Goal: Task Accomplishment & Management: Use online tool/utility

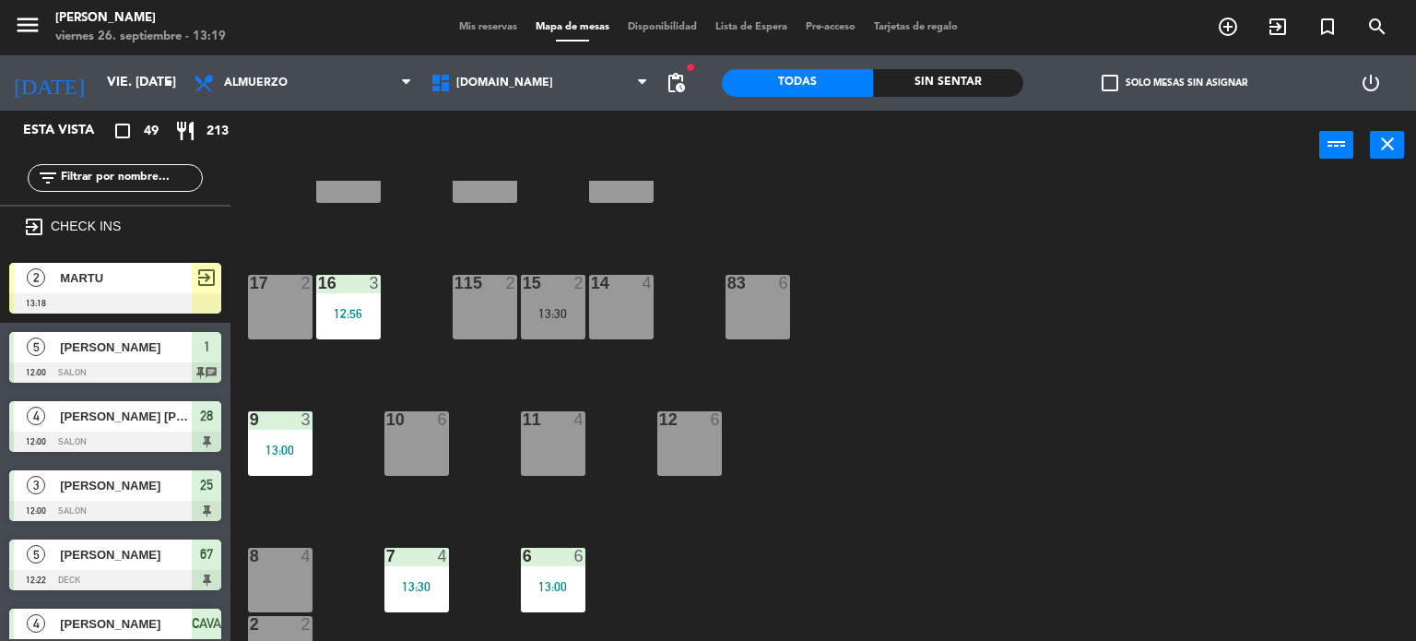
scroll to position [184, 0]
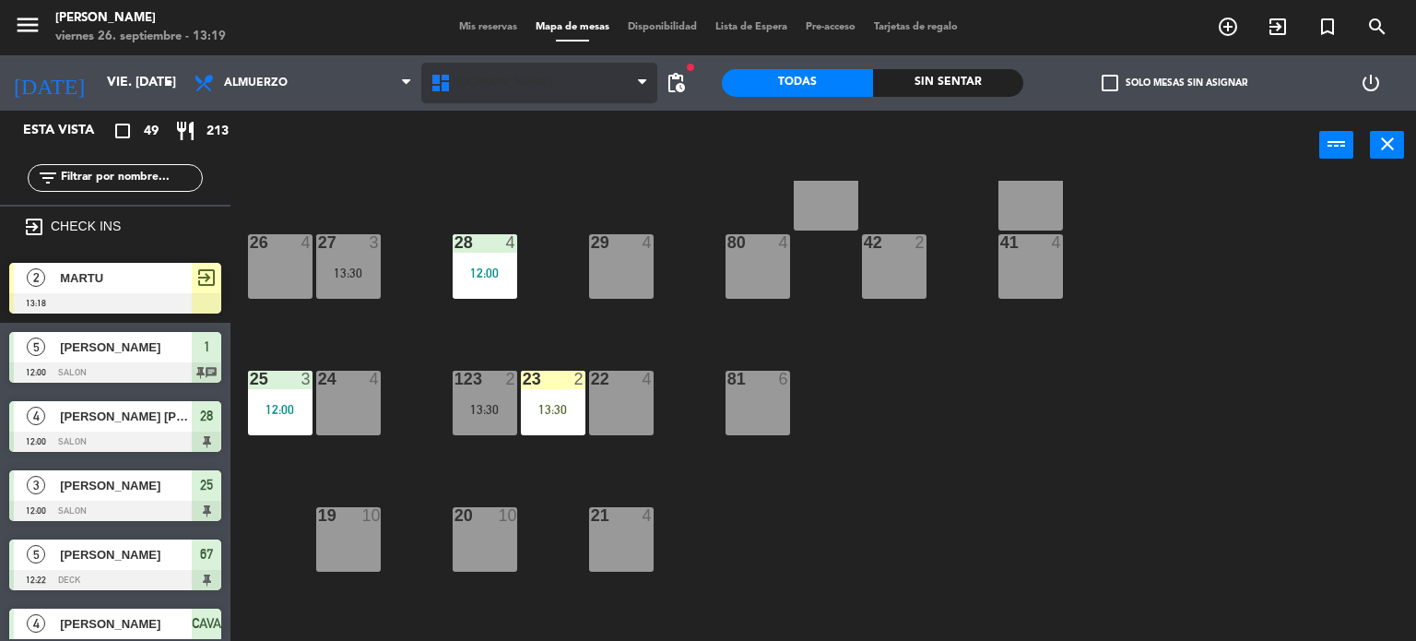
click at [521, 99] on span "[DOMAIN_NAME]" at bounding box center [539, 83] width 237 height 41
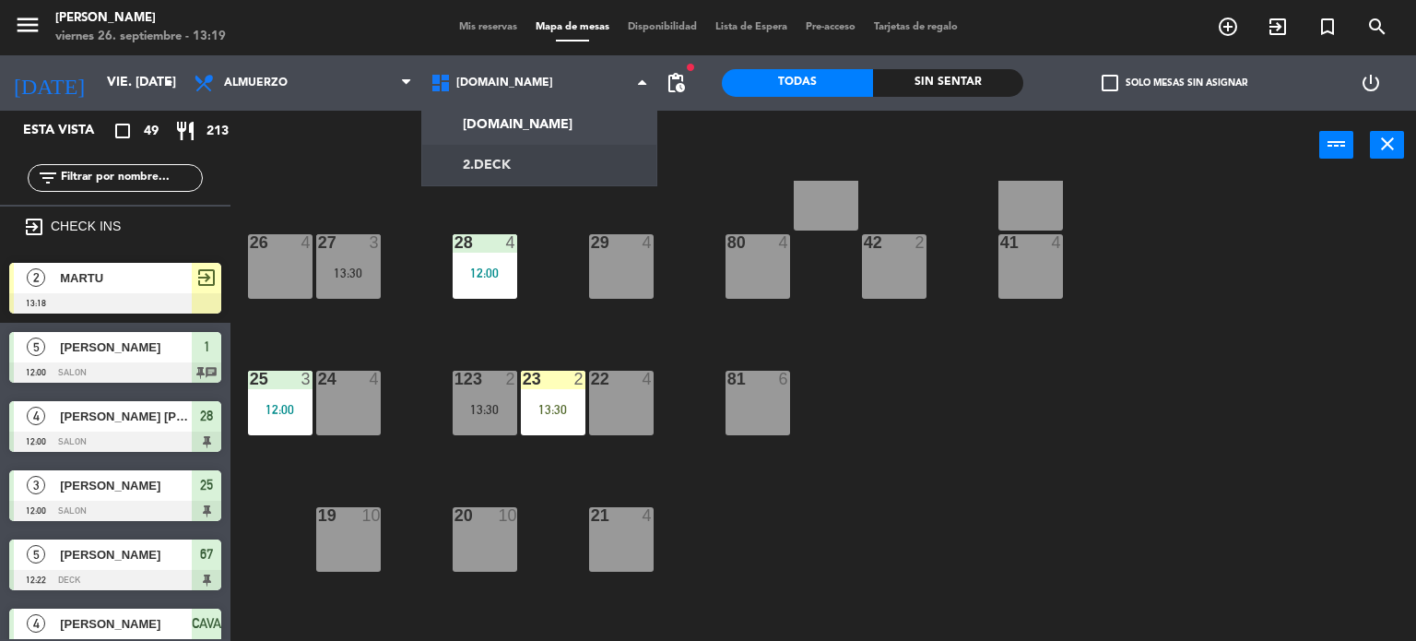
click at [570, 208] on div "34 2 35 4 13:00 36 9 13:00 43 2 37 10 CAVA 4 12:30 33 4 32 6 31 7 13:00 30 5 13…" at bounding box center [830, 411] width 1172 height 461
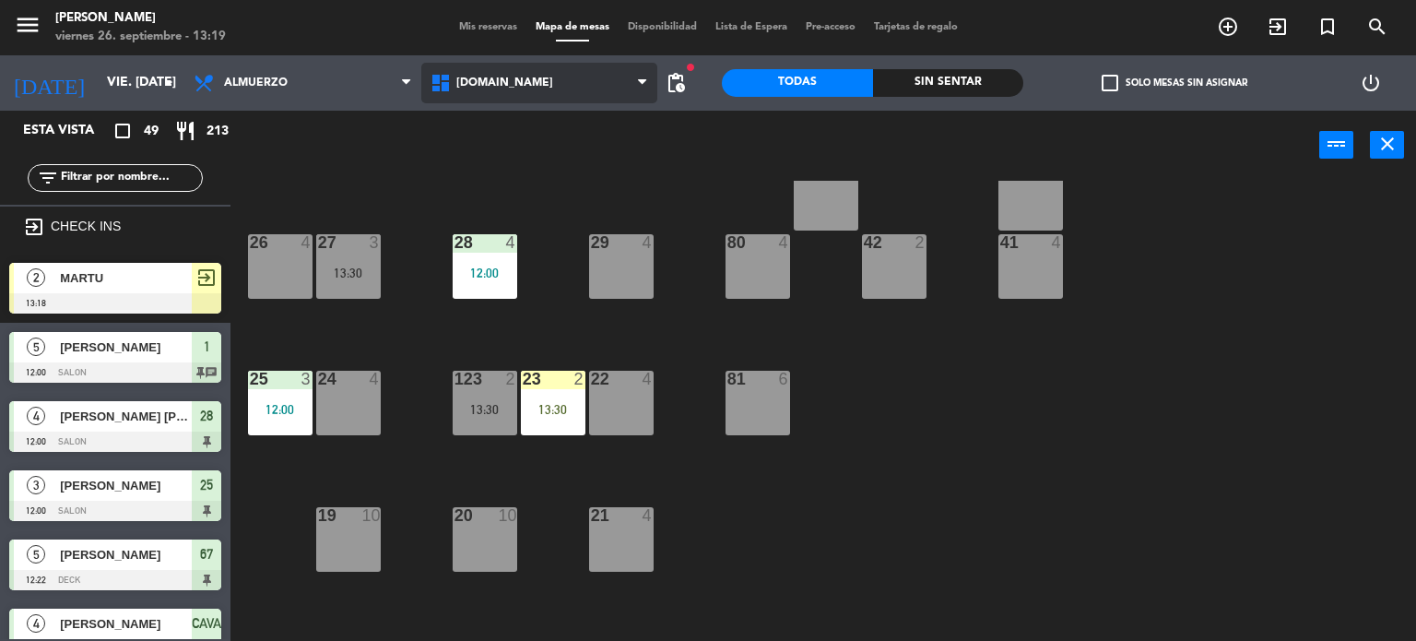
click at [555, 88] on span "[DOMAIN_NAME]" at bounding box center [539, 83] width 237 height 41
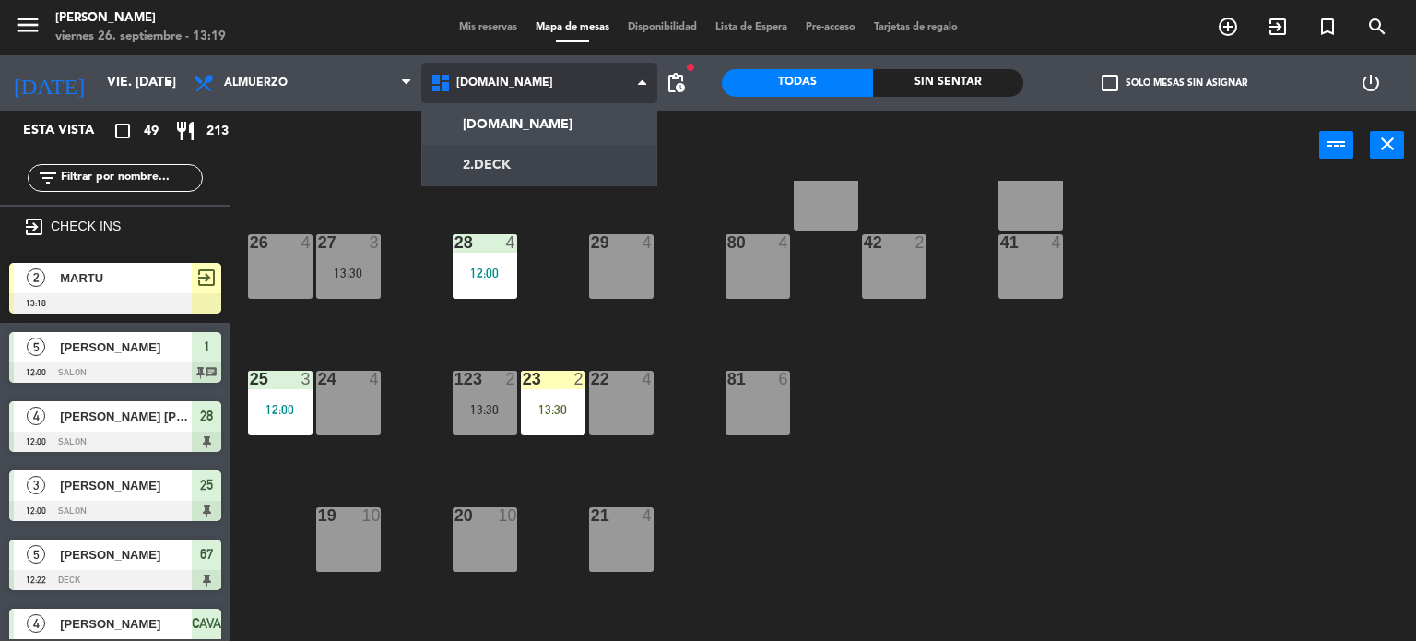
click at [567, 166] on ng-component "menu Gardiner viernes 26. septiembre - 13:19 Mis reservas Mapa de mesas Disponi…" at bounding box center [708, 321] width 1416 height 642
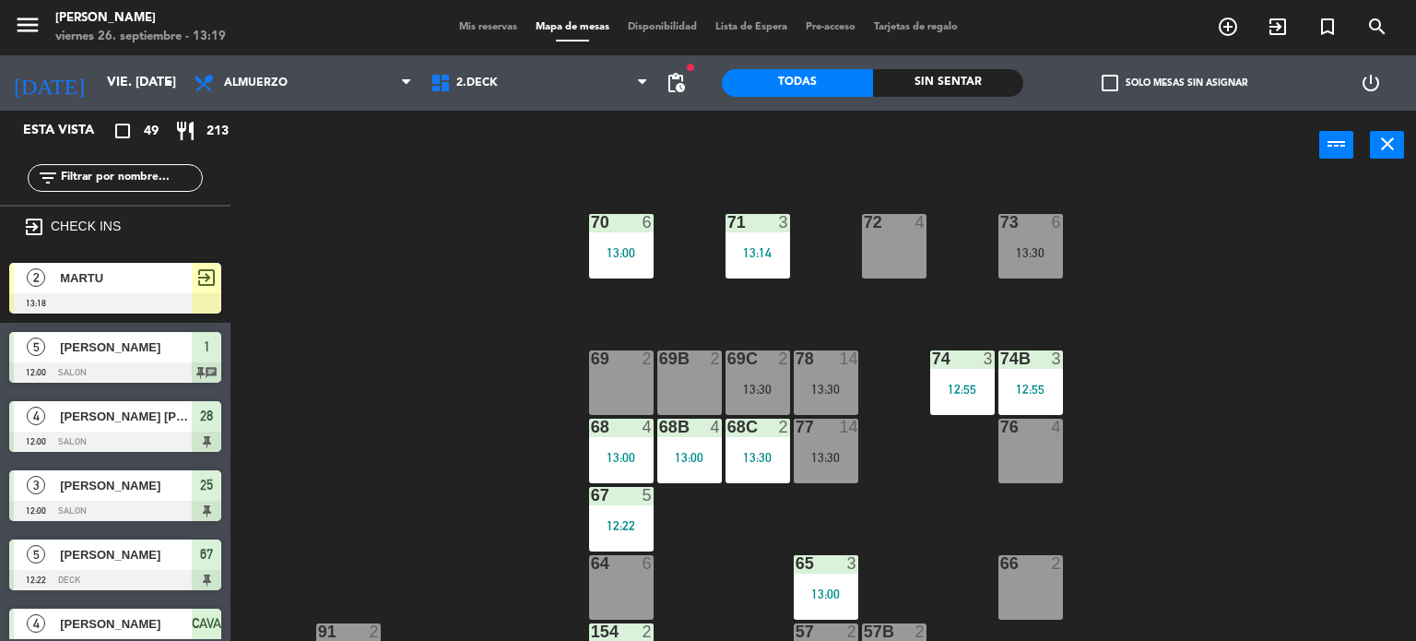
scroll to position [369, 0]
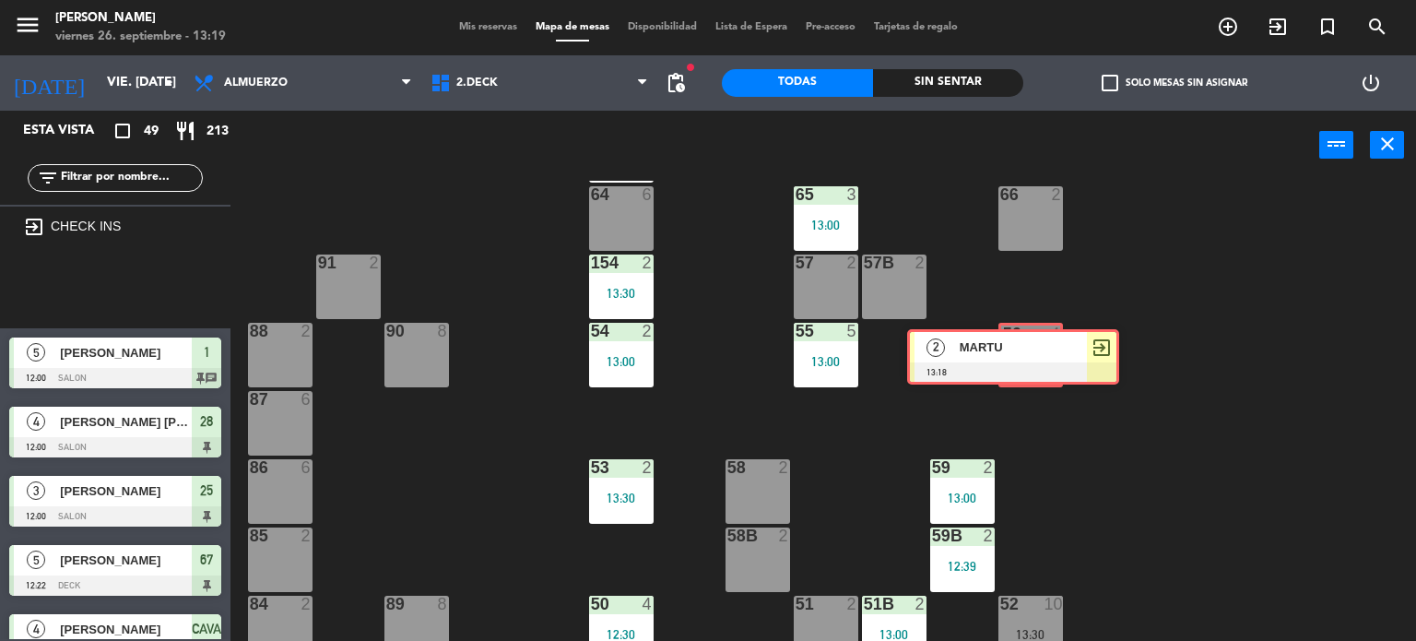
drag, startPoint x: 110, startPoint y: 294, endPoint x: 1013, endPoint y: 361, distance: 906.2
click at [1013, 361] on div "Esta vista crop_square 49 restaurant 213 filter_list exit_to_app CHECK INS 2 MA…" at bounding box center [708, 376] width 1416 height 531
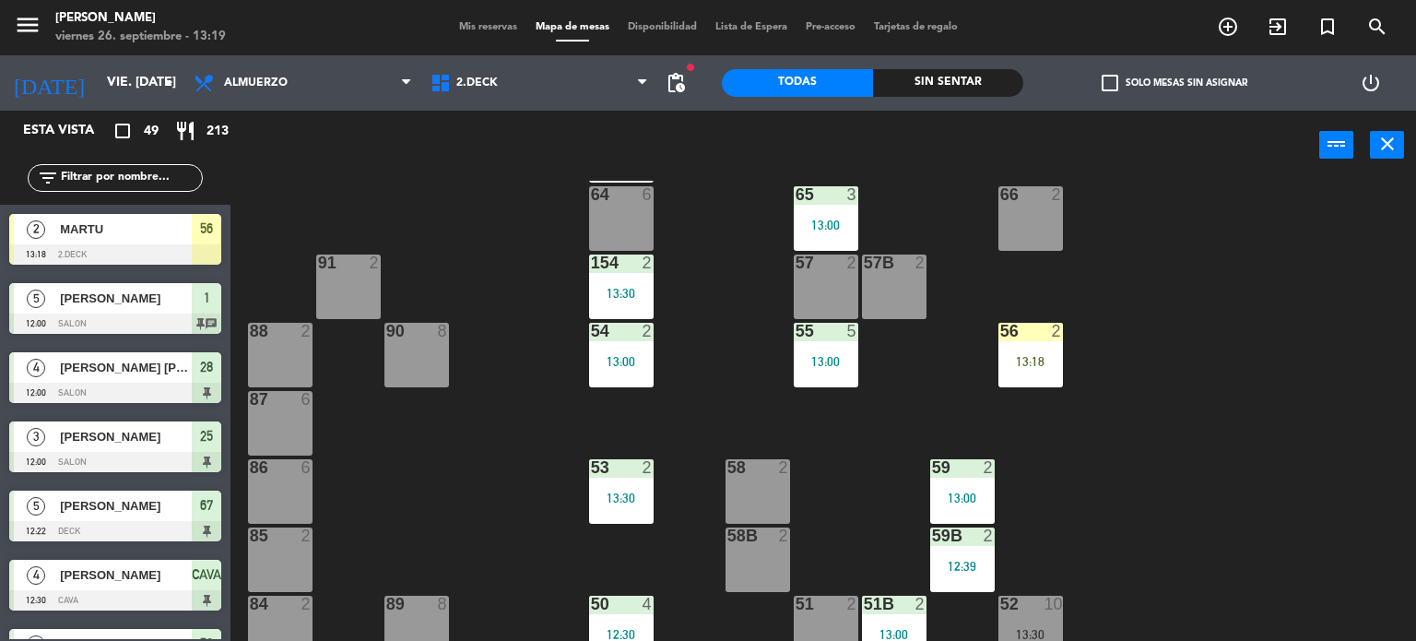
click at [1014, 361] on div "13:18" at bounding box center [1031, 361] width 65 height 13
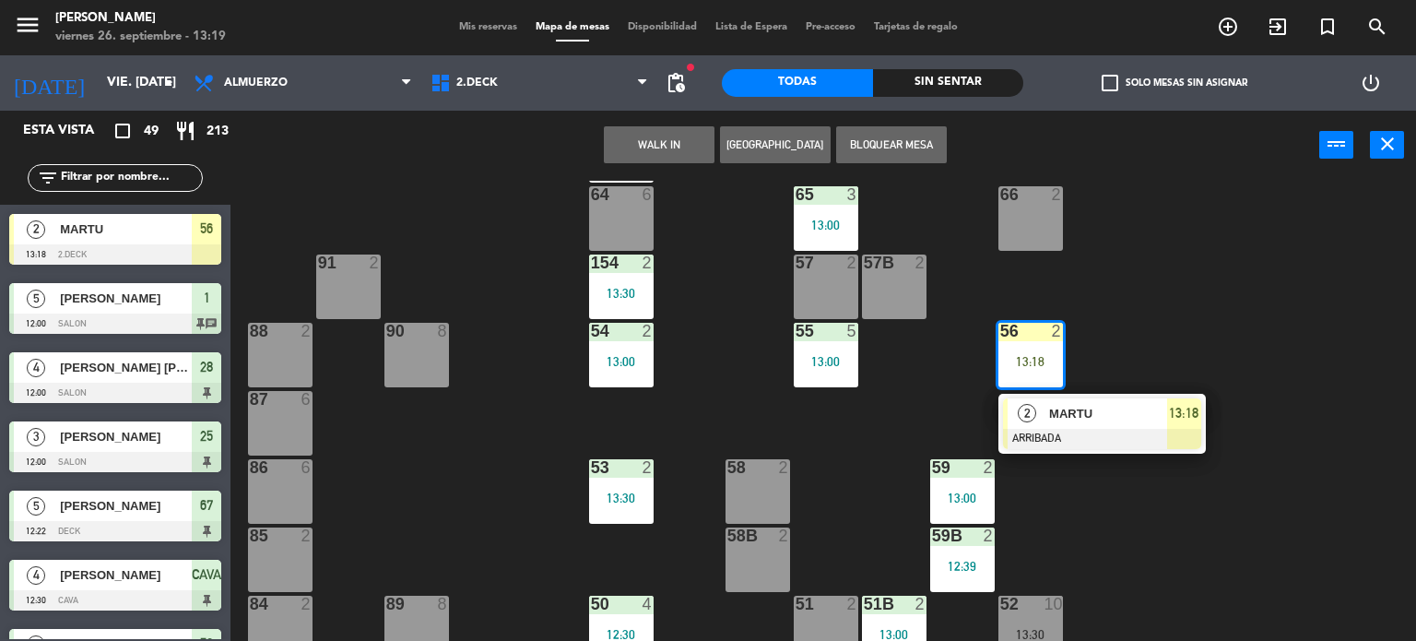
click at [1034, 416] on span "2" at bounding box center [1027, 413] width 18 height 18
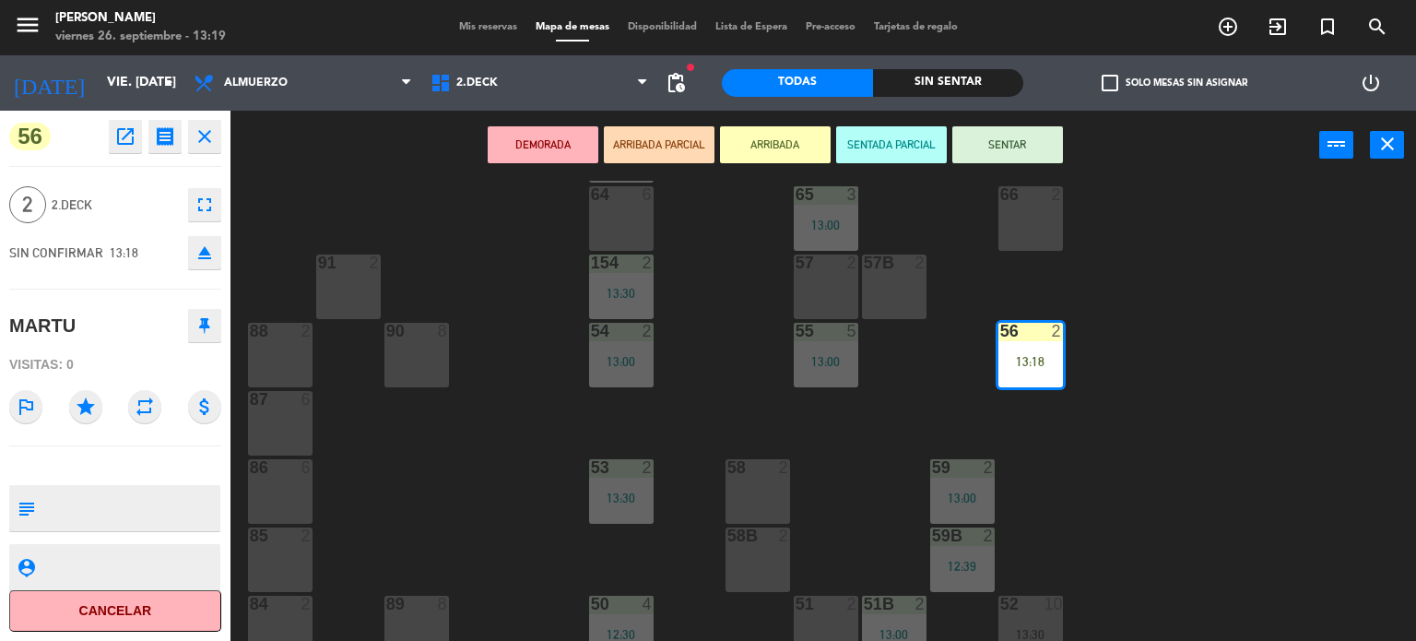
click at [971, 151] on button "SENTAR" at bounding box center [1008, 144] width 111 height 37
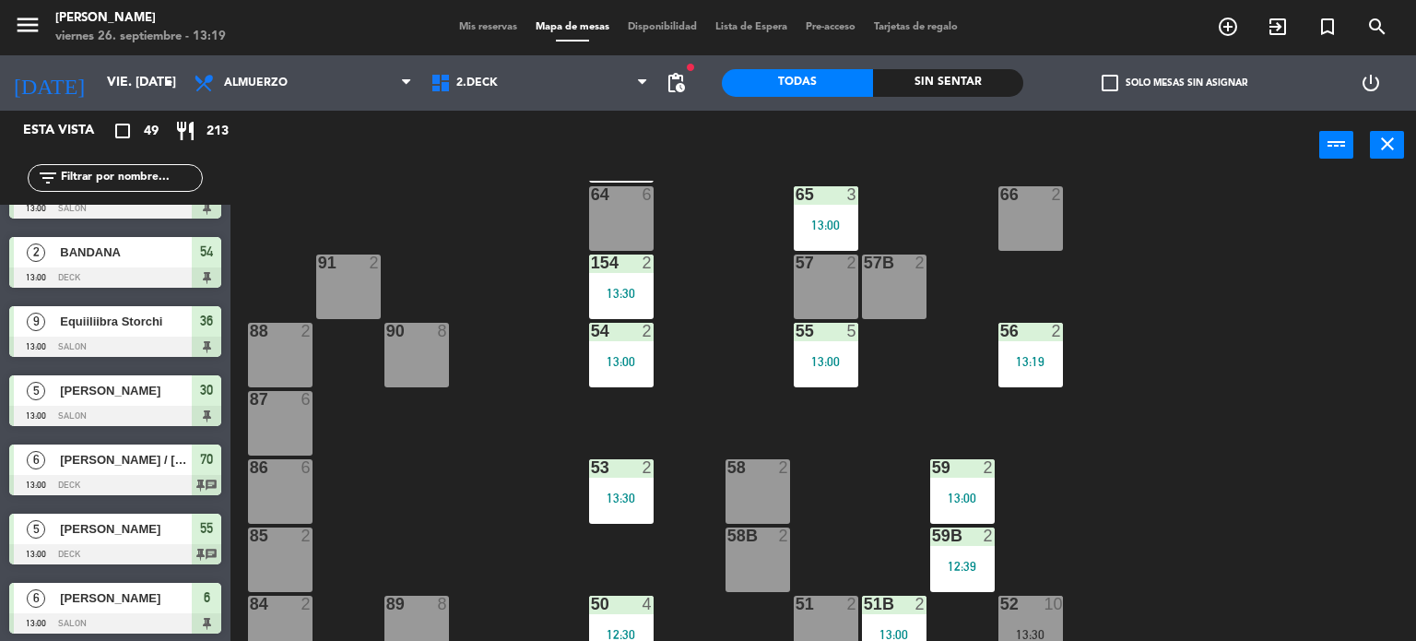
scroll to position [0, 0]
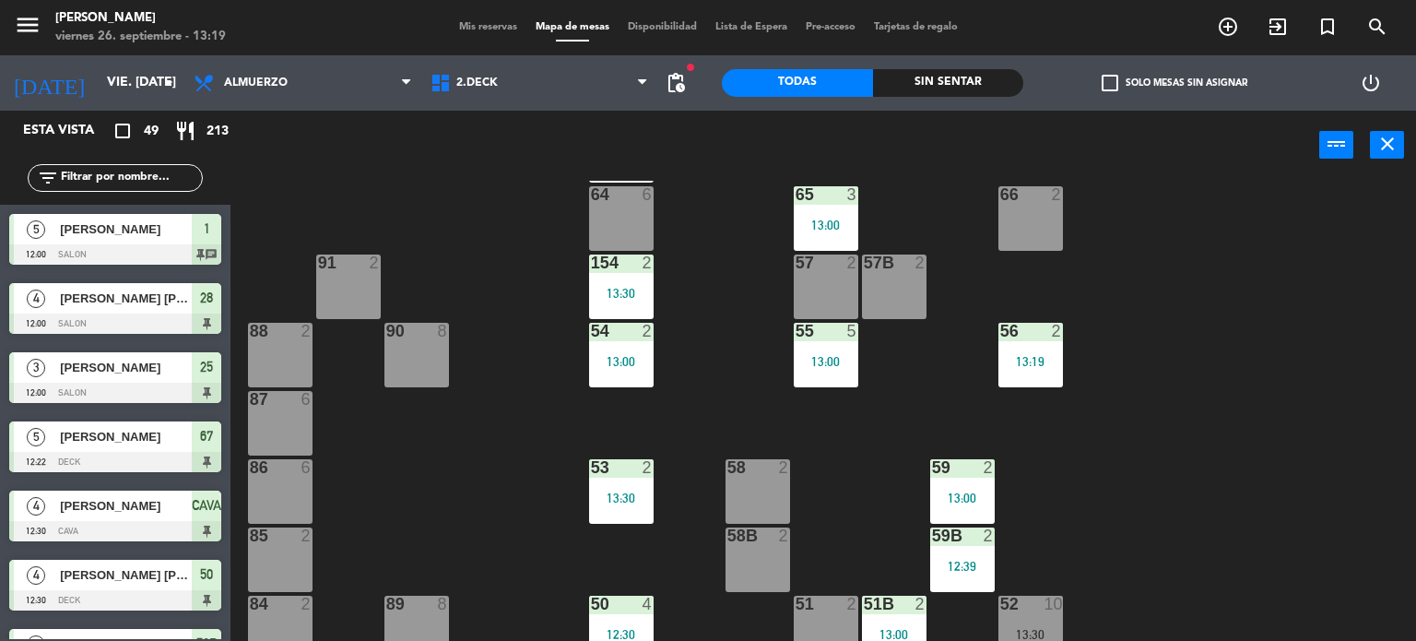
click at [144, 171] on input "text" at bounding box center [130, 178] width 143 height 20
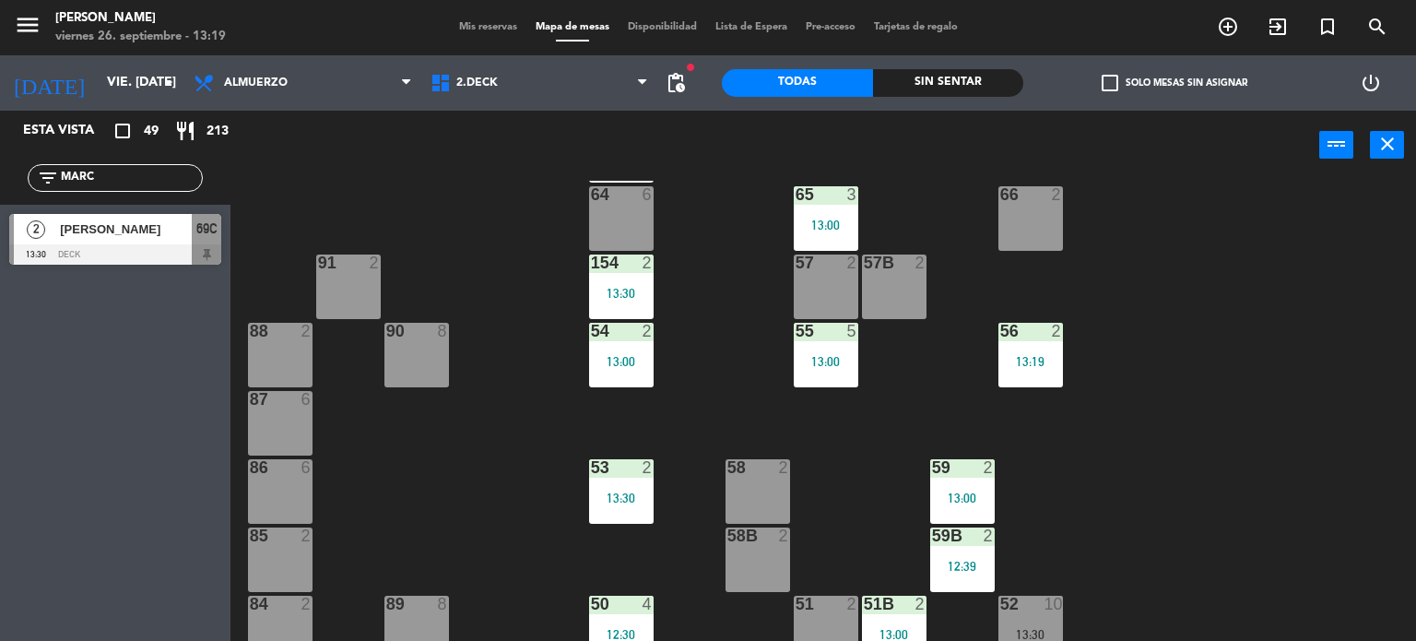
click at [373, 185] on div "71 3 13:14 72 4 73 6 13:30 70 6 13:00 74 3 12:55 74B 3 12:55 69 2 69B 2 69C 2 1…" at bounding box center [830, 411] width 1172 height 461
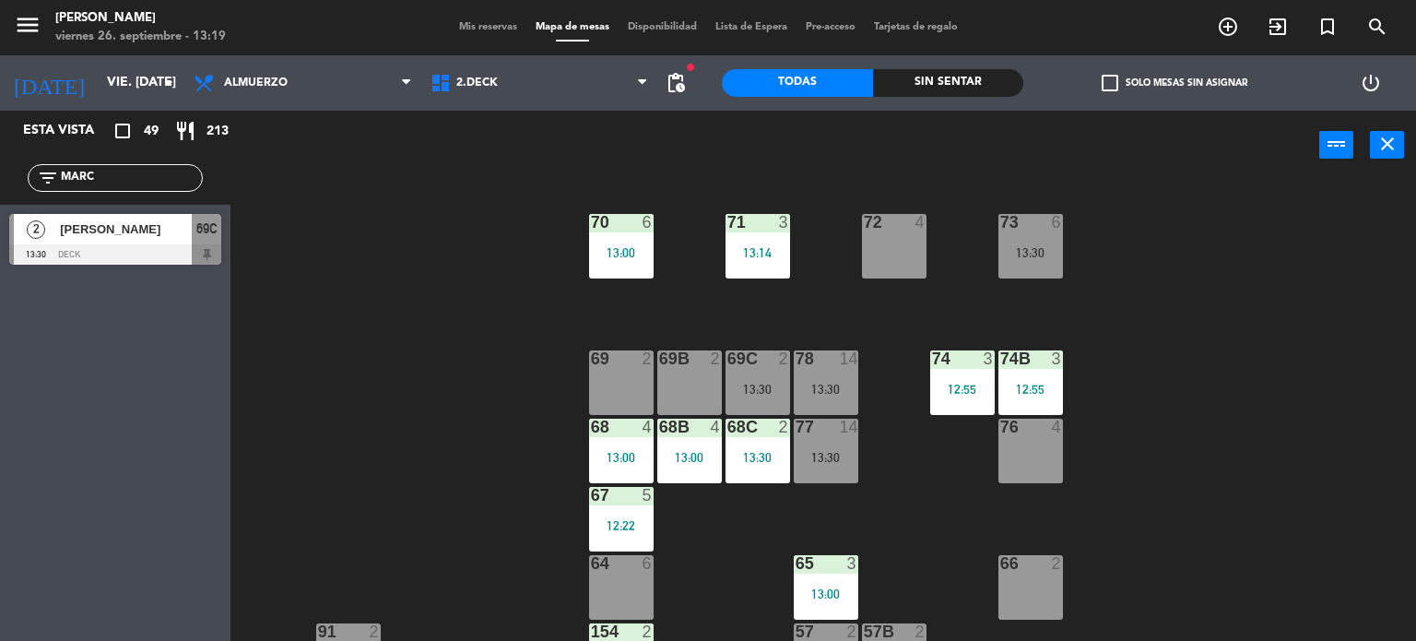
click at [935, 444] on div "71 3 13:14 72 4 73 6 13:30 70 6 13:00 74 3 12:55 74B 3 12:55 69 2 69B 2 69C 2 1…" at bounding box center [830, 411] width 1172 height 461
click at [557, 70] on span "2.DECK" at bounding box center [539, 83] width 237 height 41
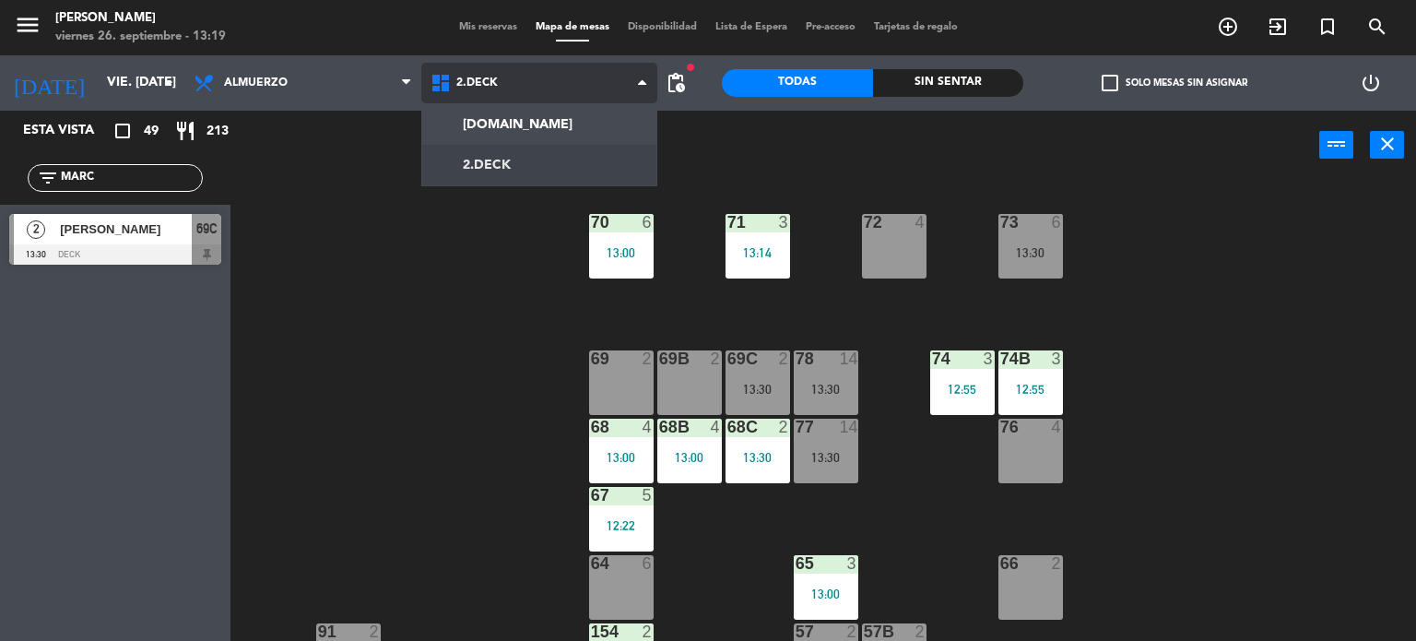
click at [554, 89] on span "2.DECK" at bounding box center [539, 83] width 237 height 41
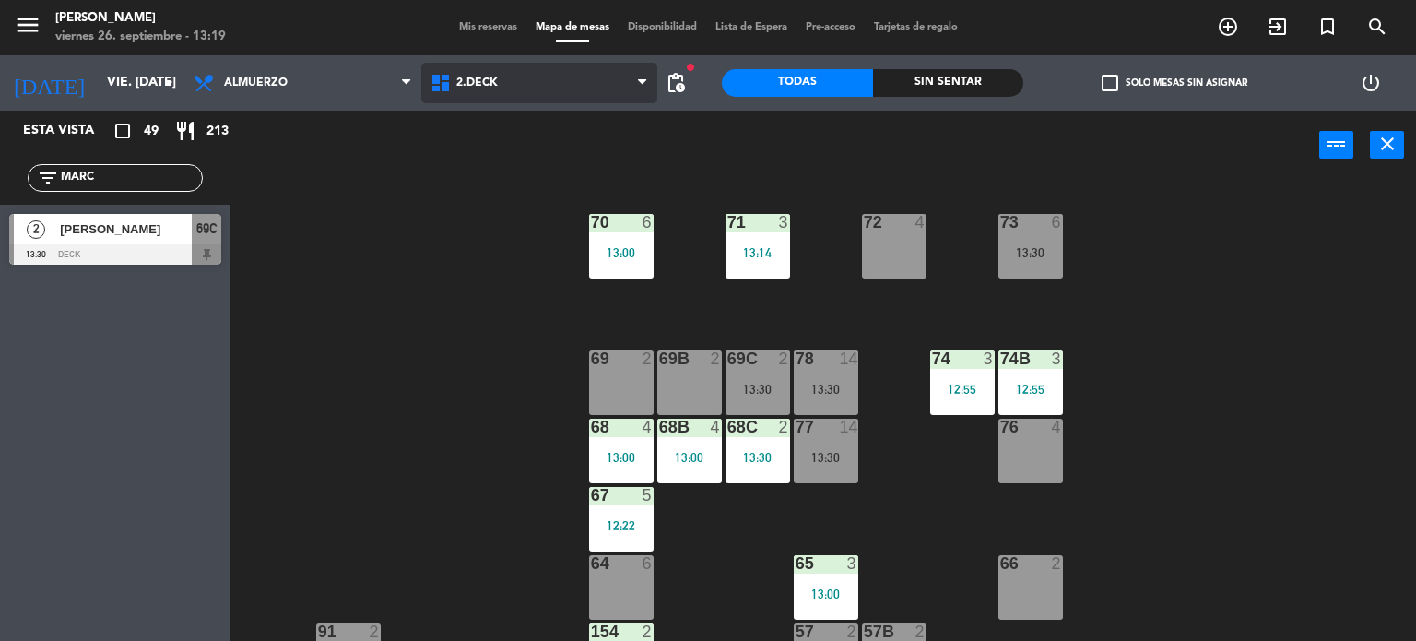
drag, startPoint x: 555, startPoint y: 98, endPoint x: 553, endPoint y: 131, distance: 33.2
click at [555, 101] on span "2.DECK" at bounding box center [539, 83] width 237 height 41
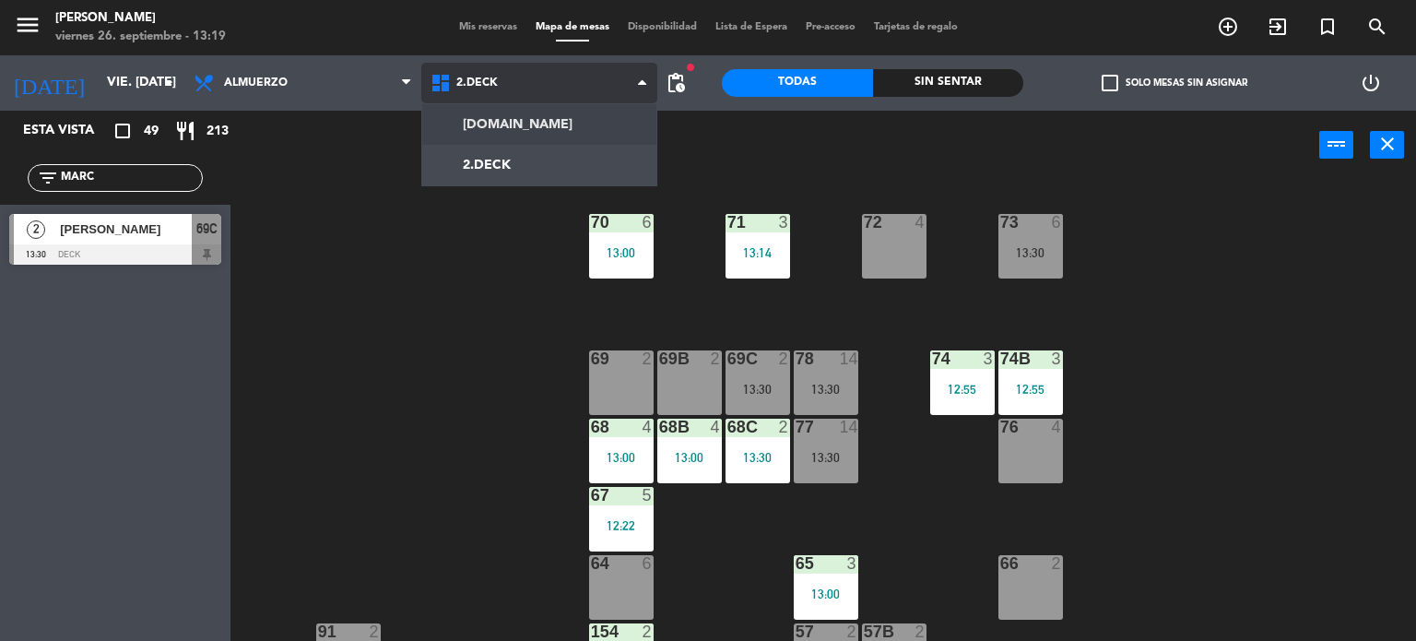
click at [553, 136] on ng-component "menu Gardiner viernes 26. septiembre - 13:19 Mis reservas Mapa de mesas Disponi…" at bounding box center [708, 321] width 1416 height 642
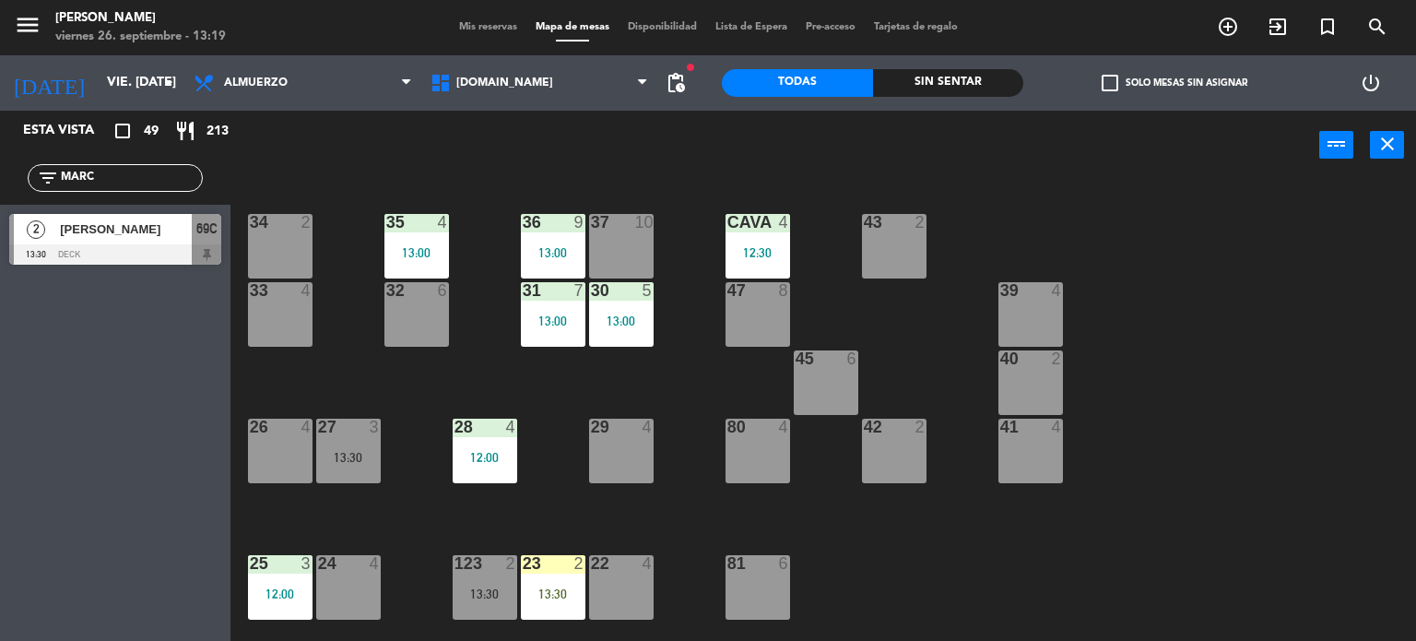
scroll to position [659, 0]
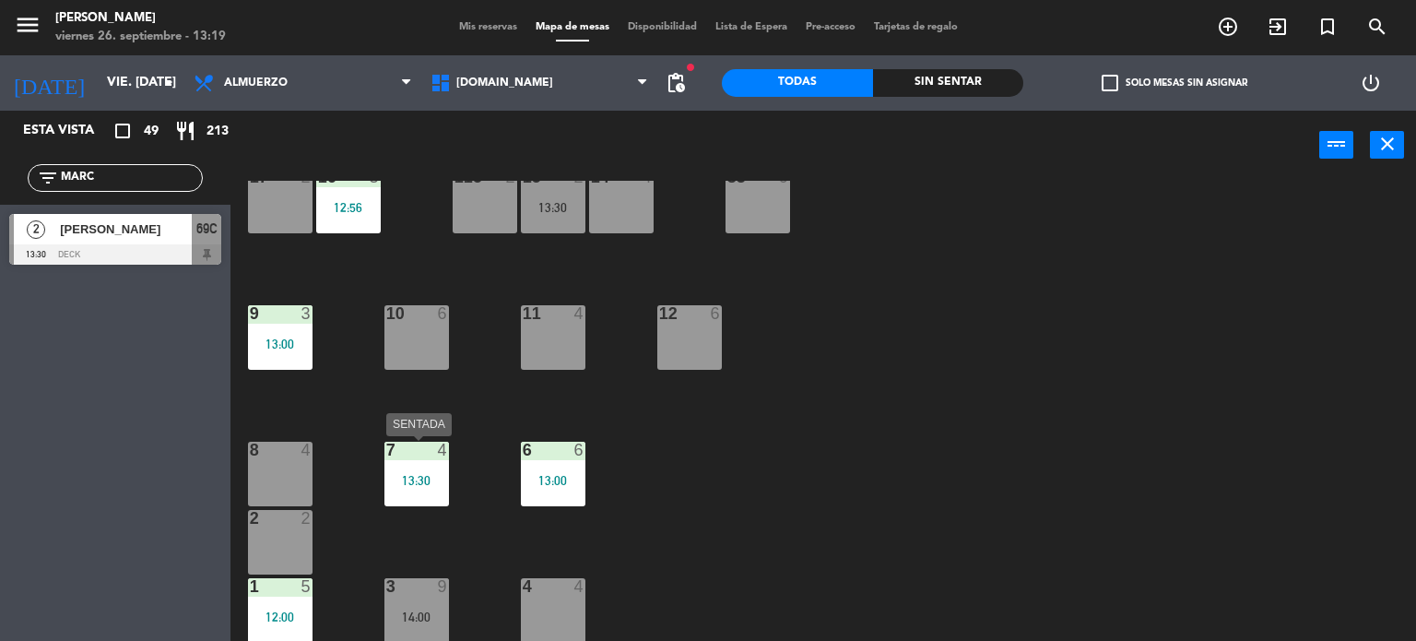
click at [417, 483] on div "7 4 13:30" at bounding box center [417, 474] width 65 height 65
click at [438, 482] on div "13:30" at bounding box center [417, 480] width 65 height 13
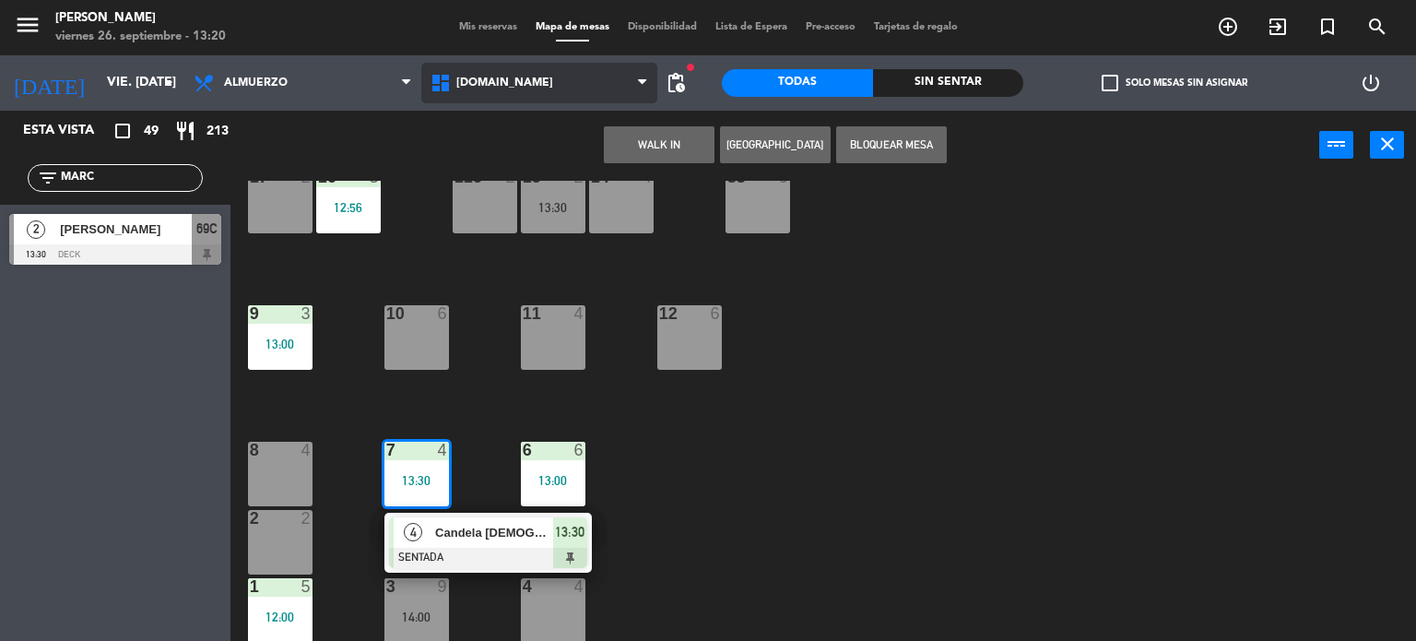
drag, startPoint x: 461, startPoint y: 99, endPoint x: 467, endPoint y: 109, distance: 11.6
click at [461, 102] on span "[DOMAIN_NAME]" at bounding box center [539, 83] width 237 height 41
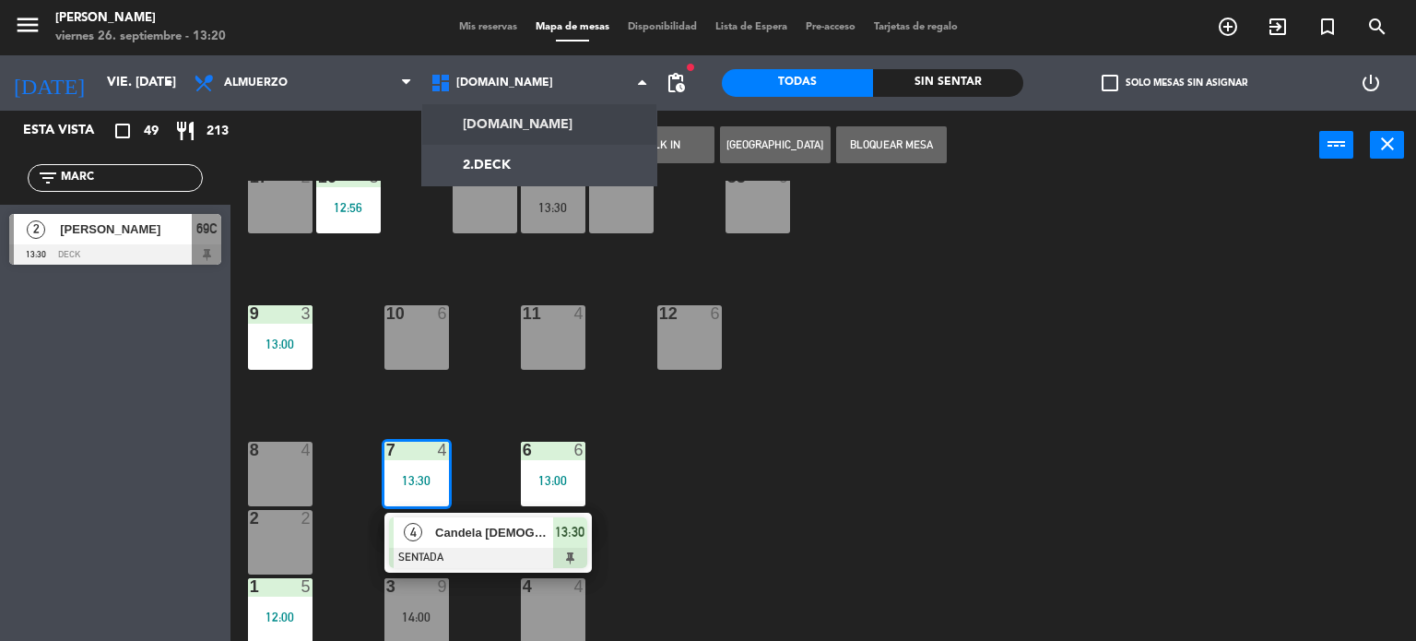
click at [480, 121] on ng-component "menu Gardiner viernes 26. septiembre - 13:20 Mis reservas Mapa de mesas Disponi…" at bounding box center [708, 321] width 1416 height 642
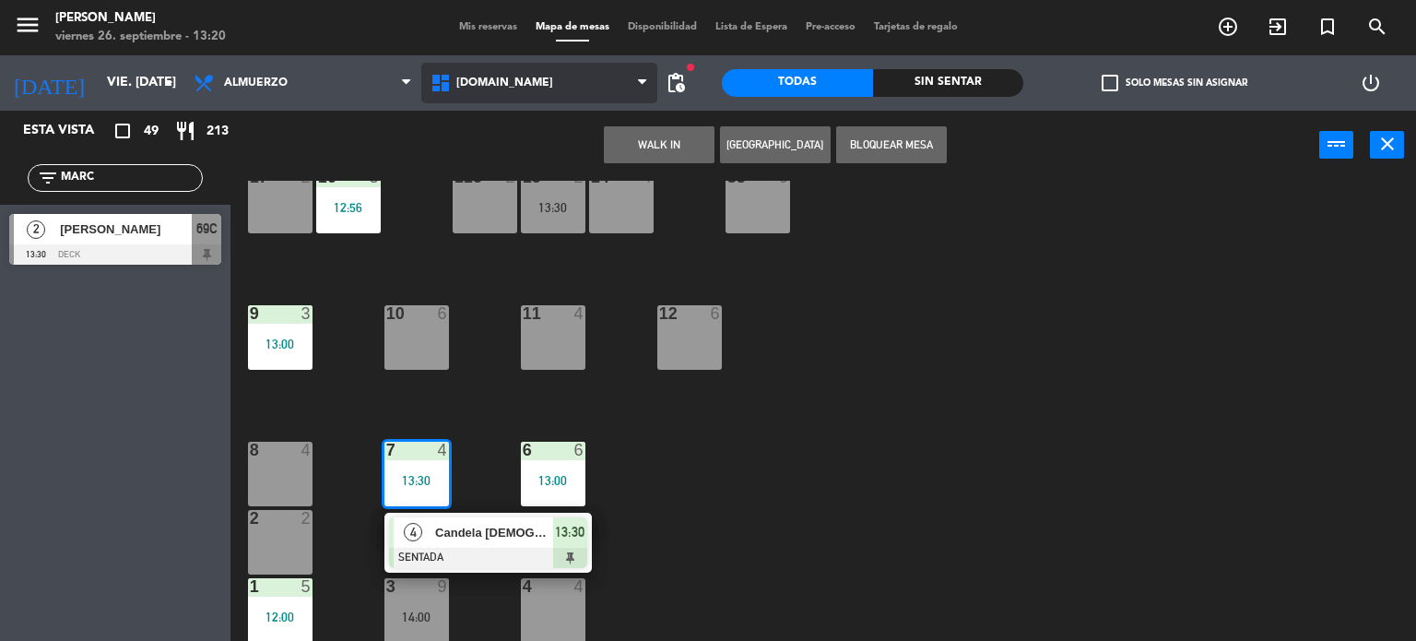
click at [492, 96] on span "[DOMAIN_NAME]" at bounding box center [539, 83] width 237 height 41
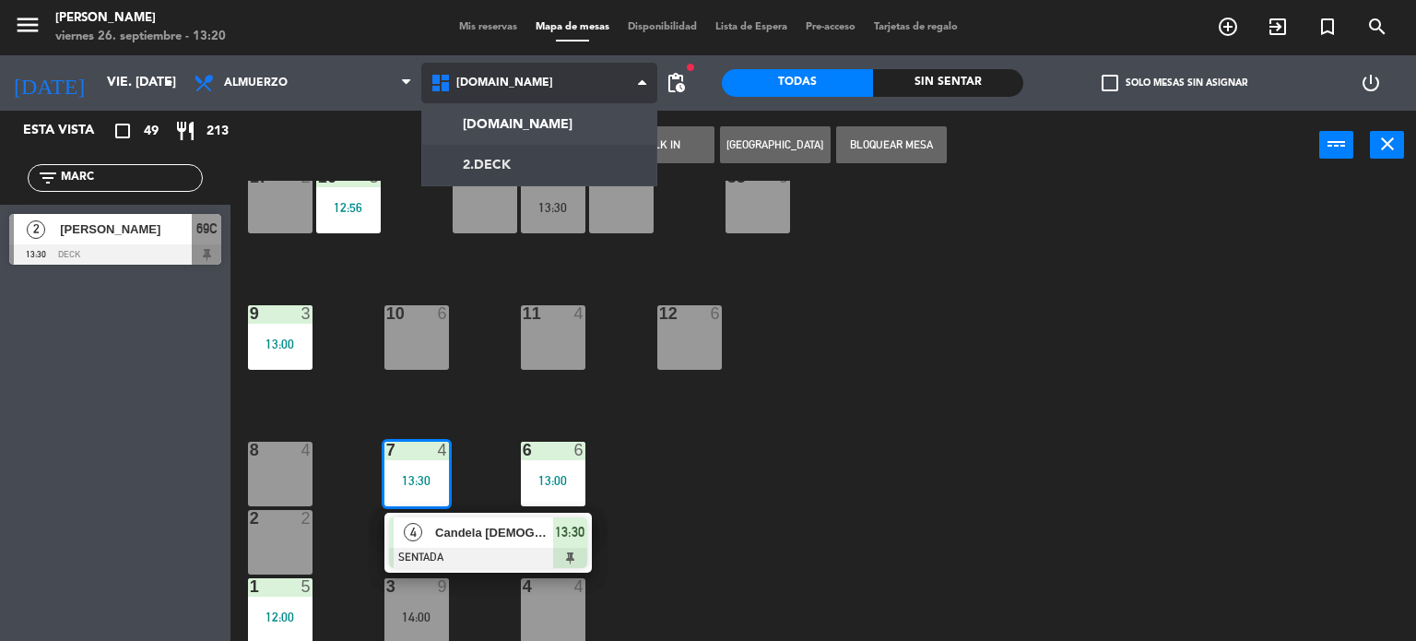
click at [481, 158] on ng-component "menu Gardiner viernes 26. septiembre - 13:20 Mis reservas Mapa de mesas Disponi…" at bounding box center [708, 321] width 1416 height 642
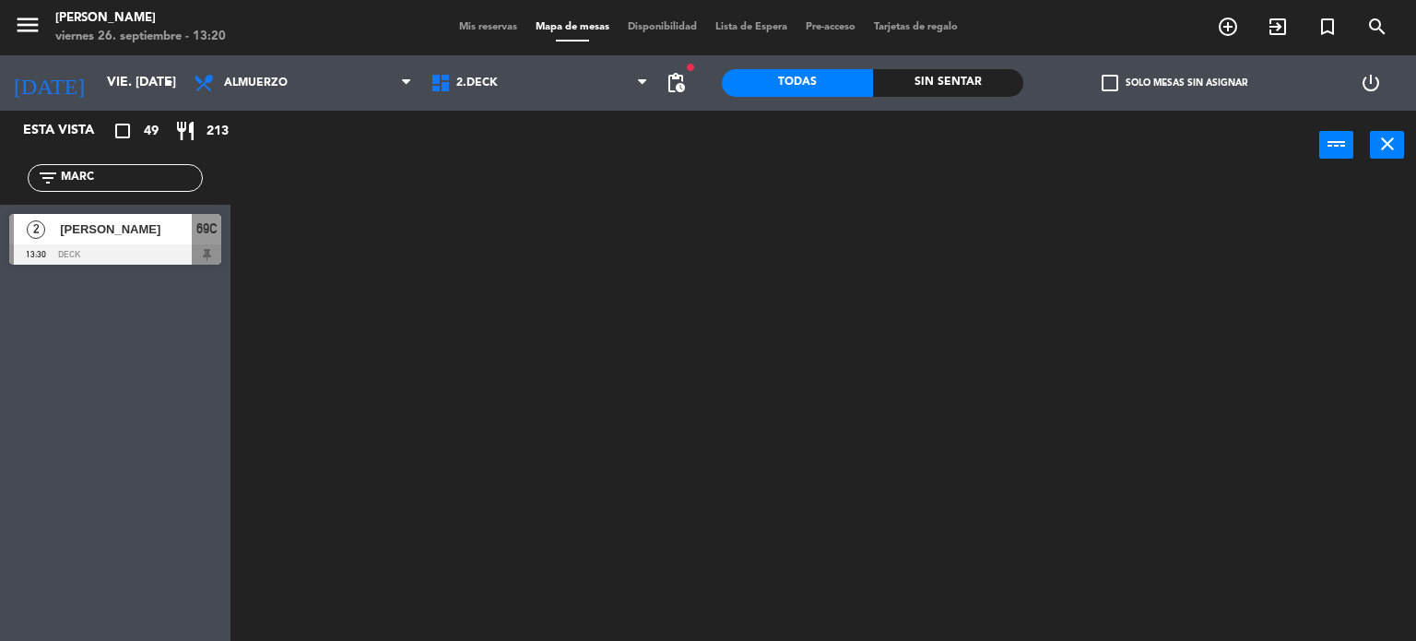
click at [103, 180] on input "MARC" at bounding box center [130, 178] width 143 height 20
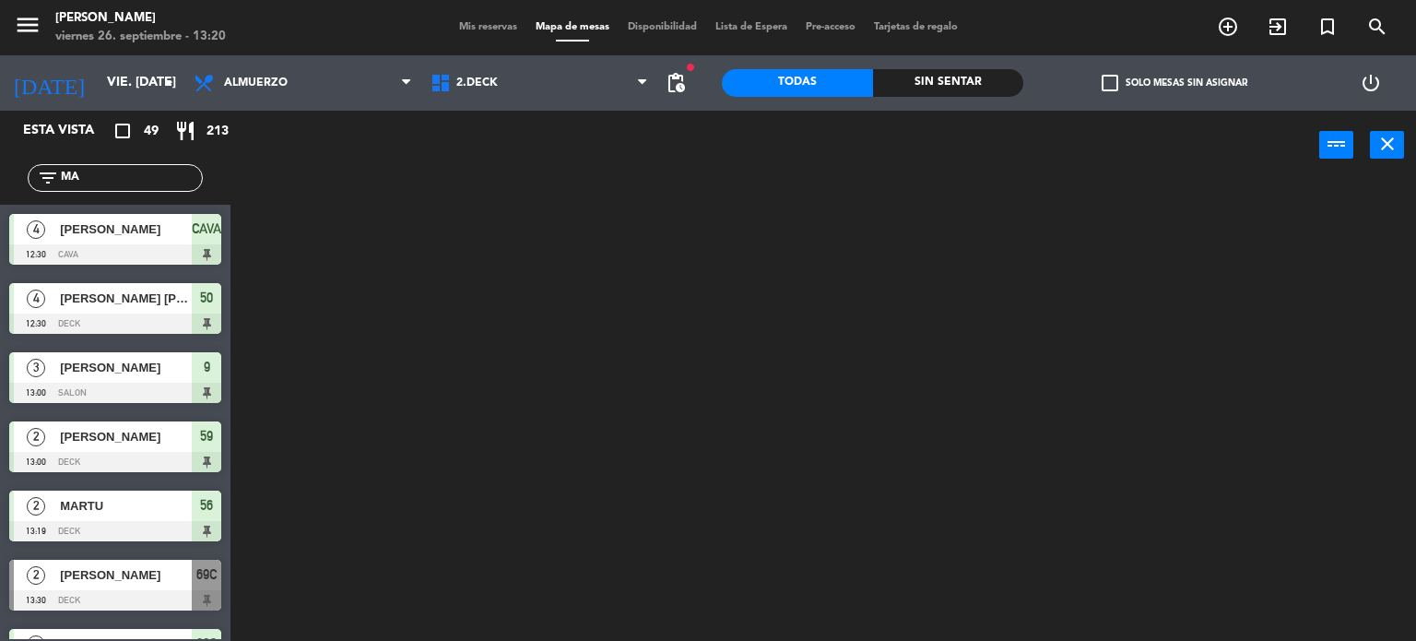
type input "M"
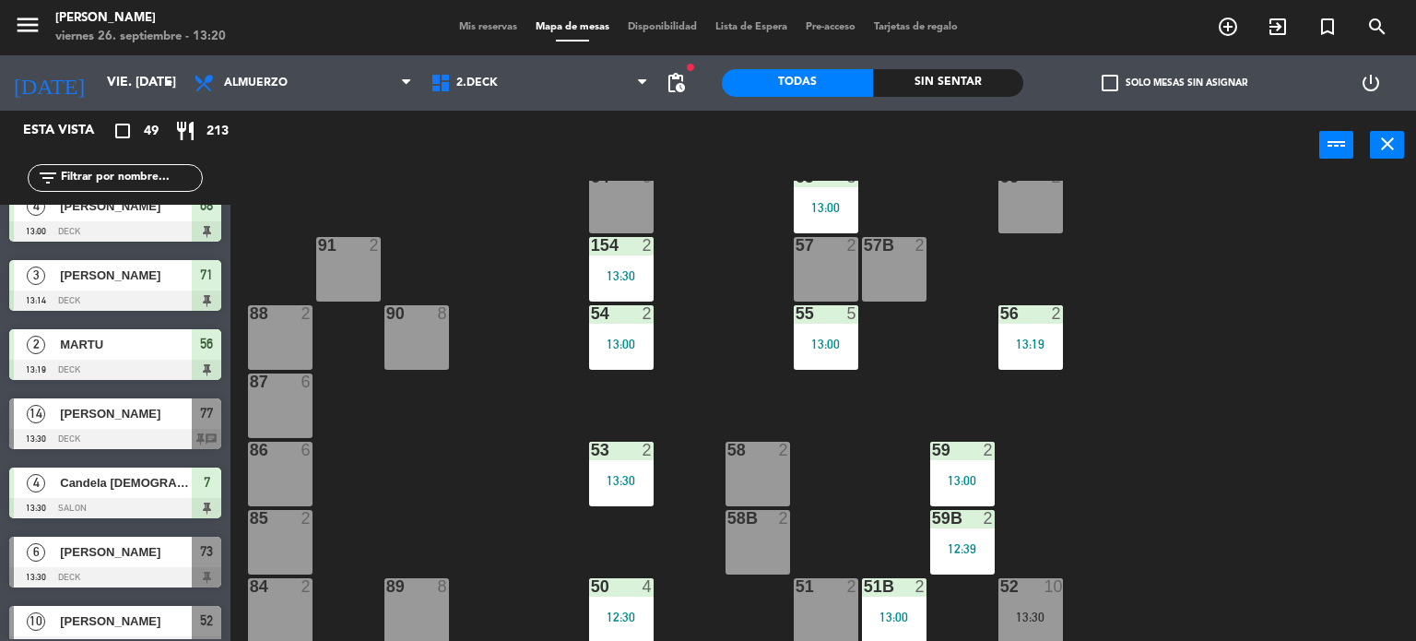
scroll to position [1937, 0]
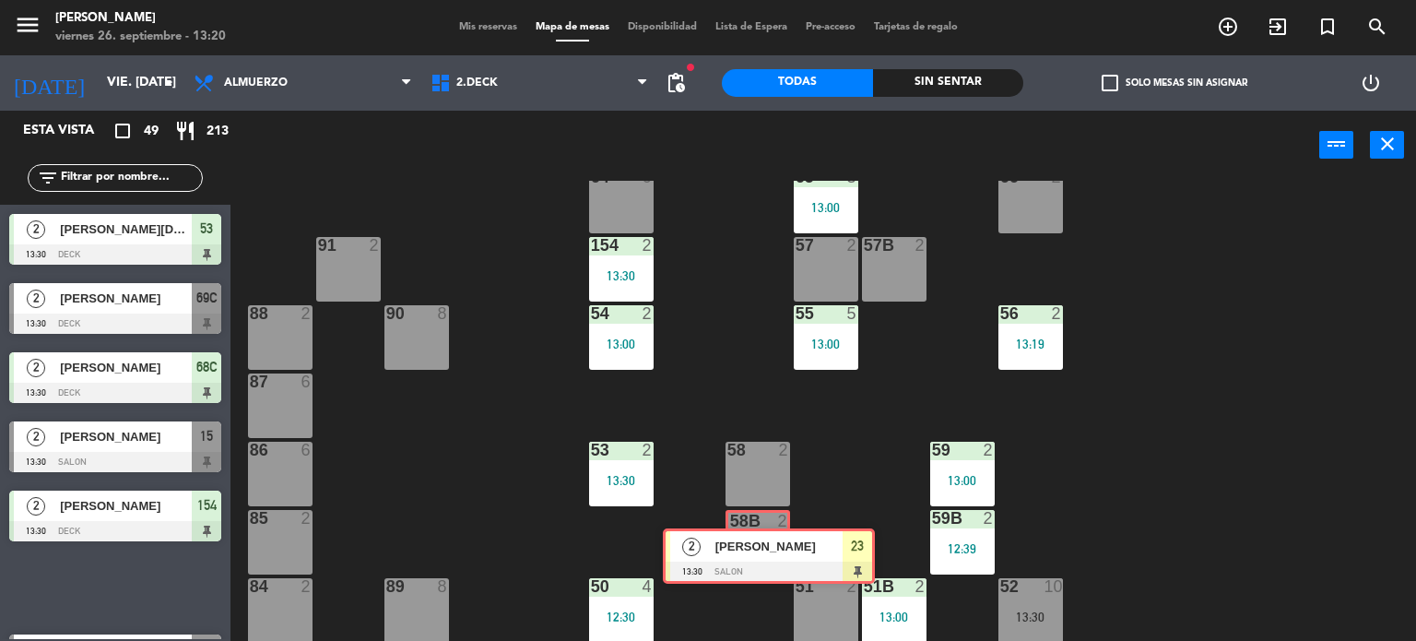
drag, startPoint x: 126, startPoint y: 580, endPoint x: 760, endPoint y: 544, distance: 634.5
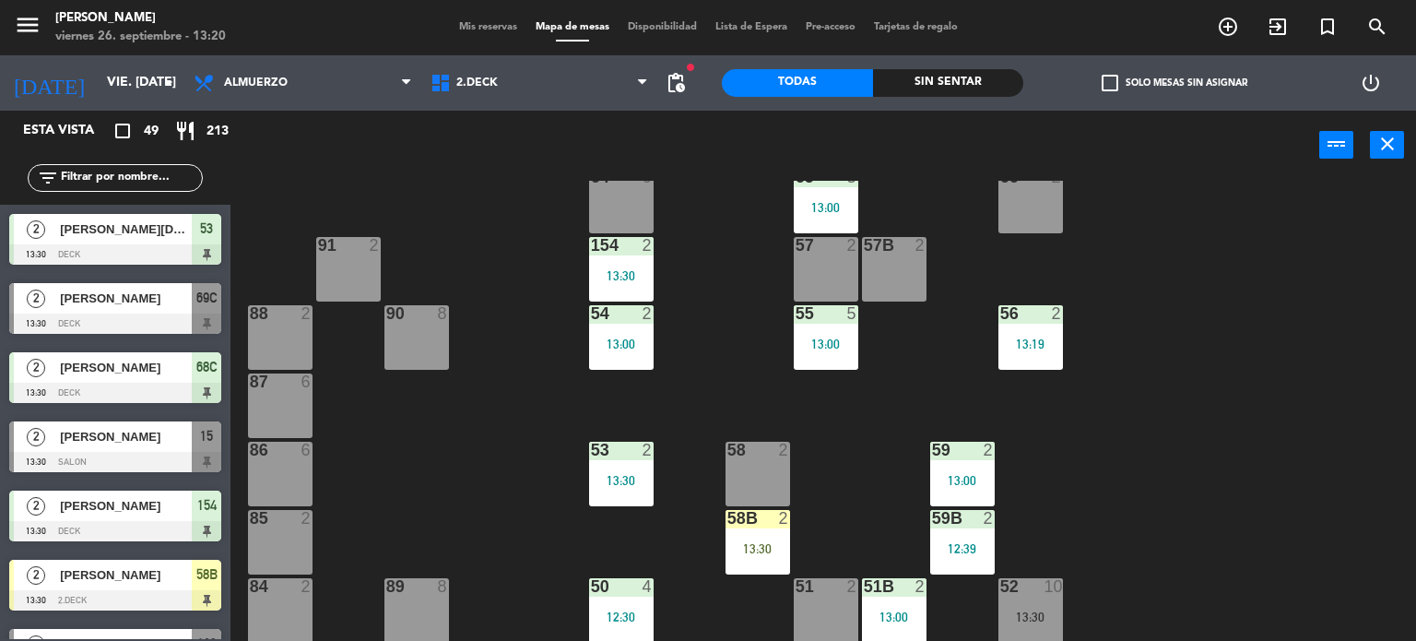
click at [759, 542] on div "13:30" at bounding box center [758, 548] width 65 height 13
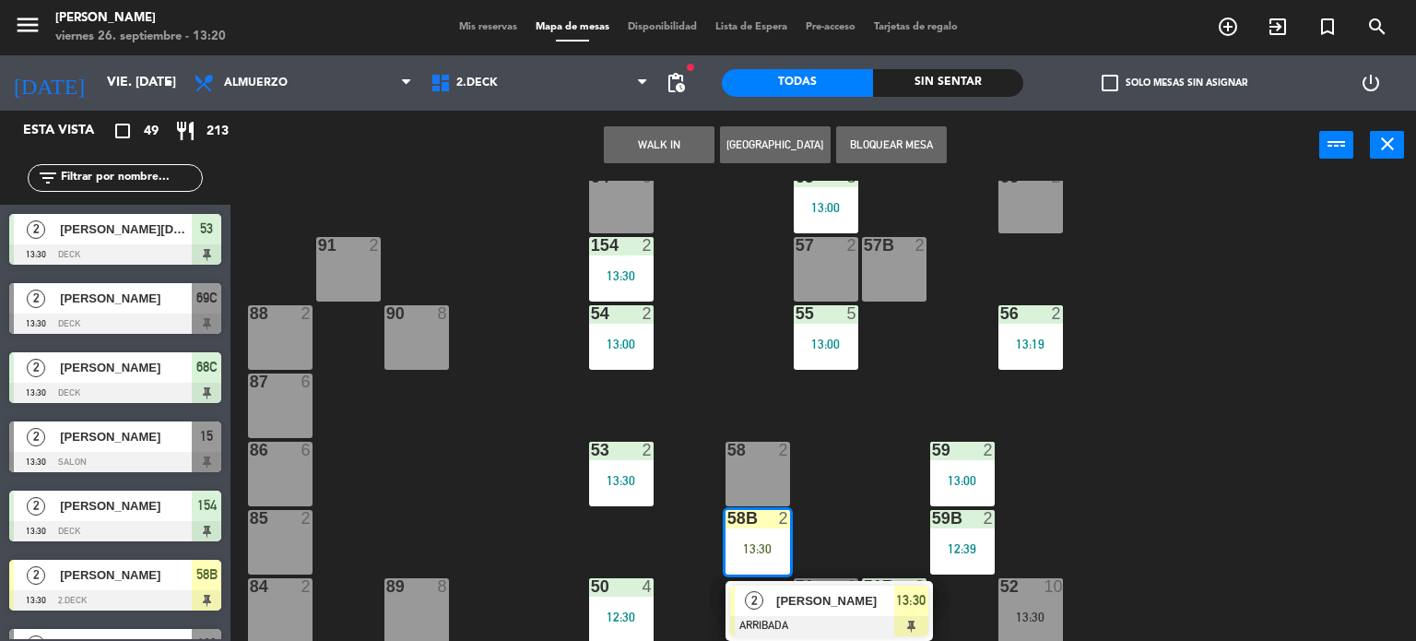
click at [784, 626] on div at bounding box center [829, 626] width 198 height 20
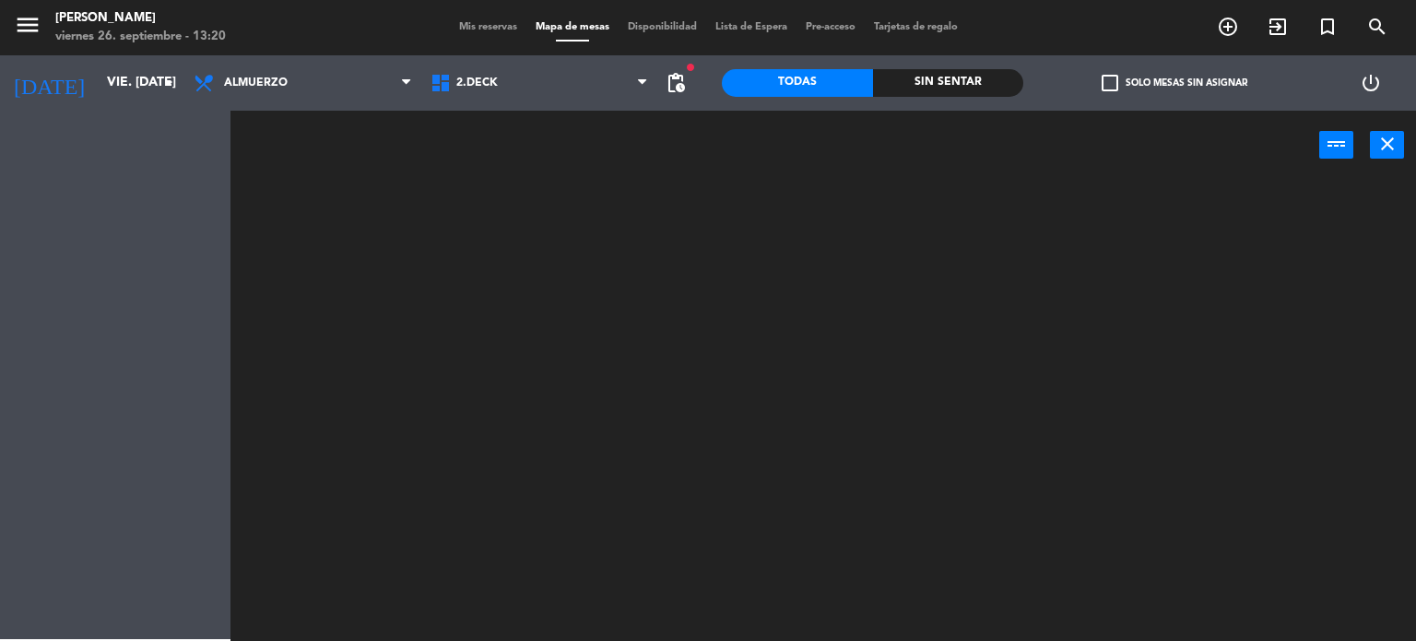
scroll to position [0, 0]
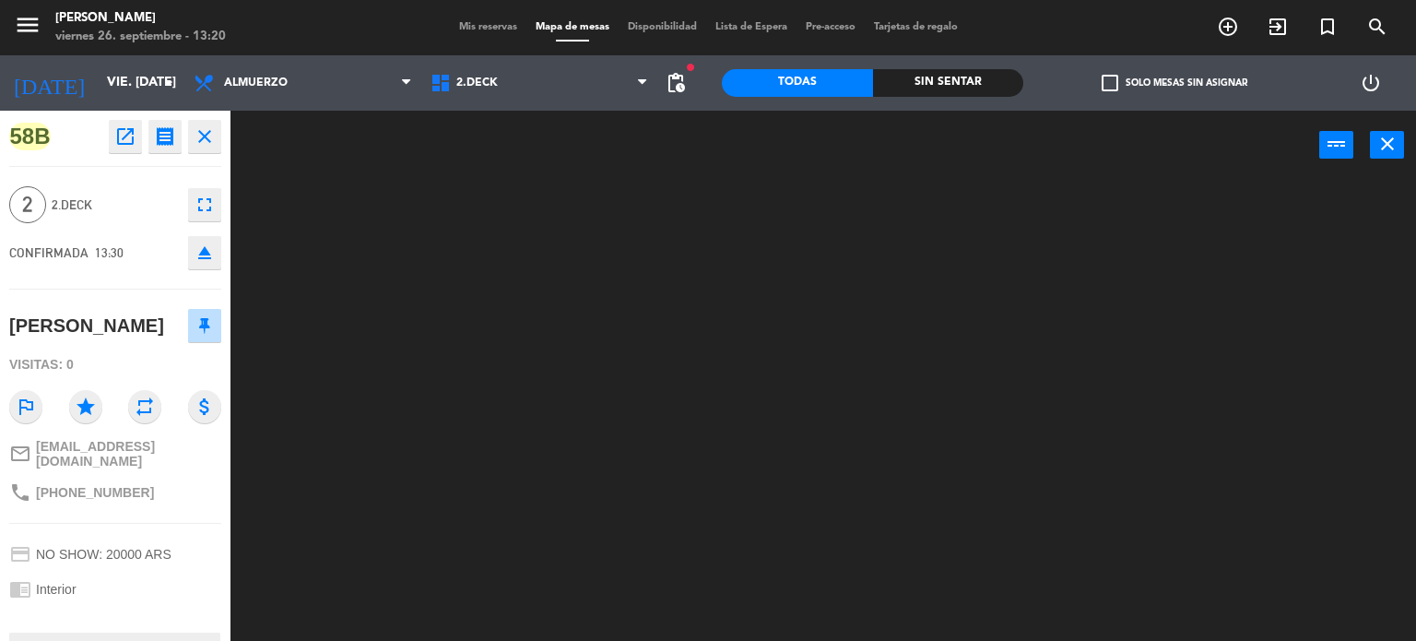
click at [467, 19] on div "Mis reservas Mapa de mesas Disponibilidad Lista de Espera Pre-acceso Tarjetas d…" at bounding box center [708, 27] width 517 height 17
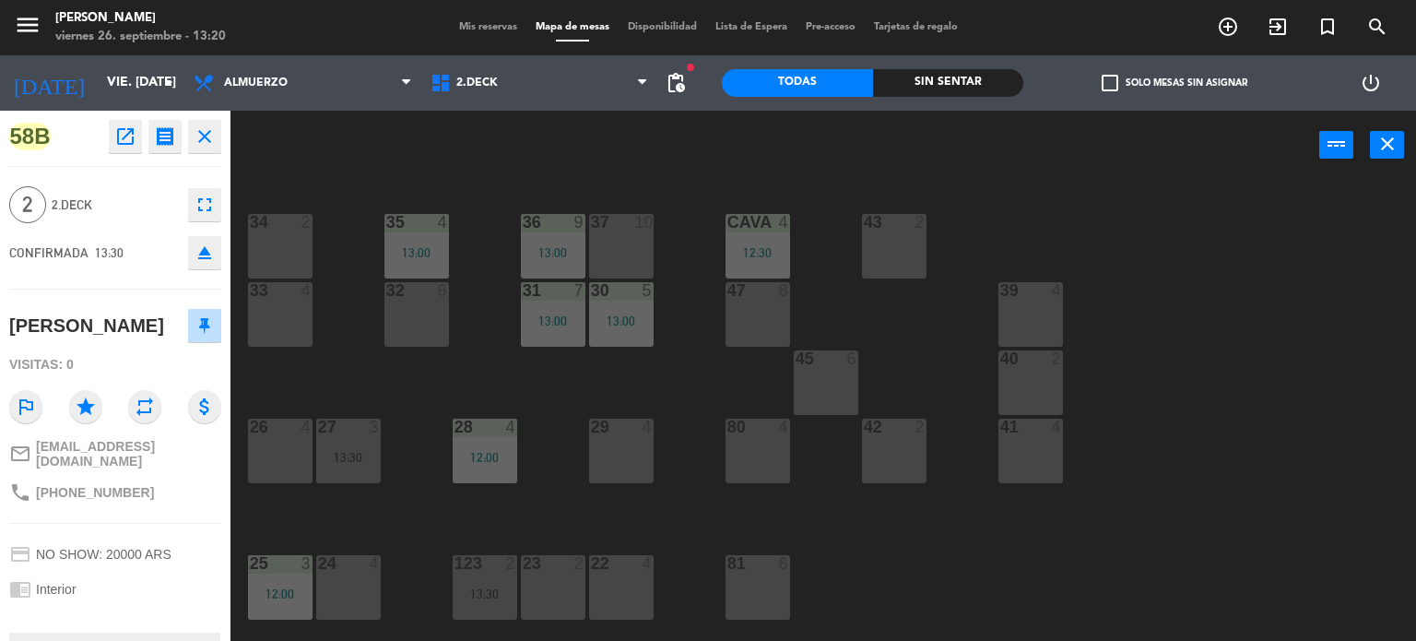
click at [487, 124] on div "power_input close" at bounding box center [775, 146] width 1089 height 70
click at [641, 191] on div "34 2 35 4 13:00 36 9 13:00 43 2 37 10 CAVA 4 12:30 33 4 32 6 31 7 13:00 30 5 13…" at bounding box center [830, 411] width 1172 height 461
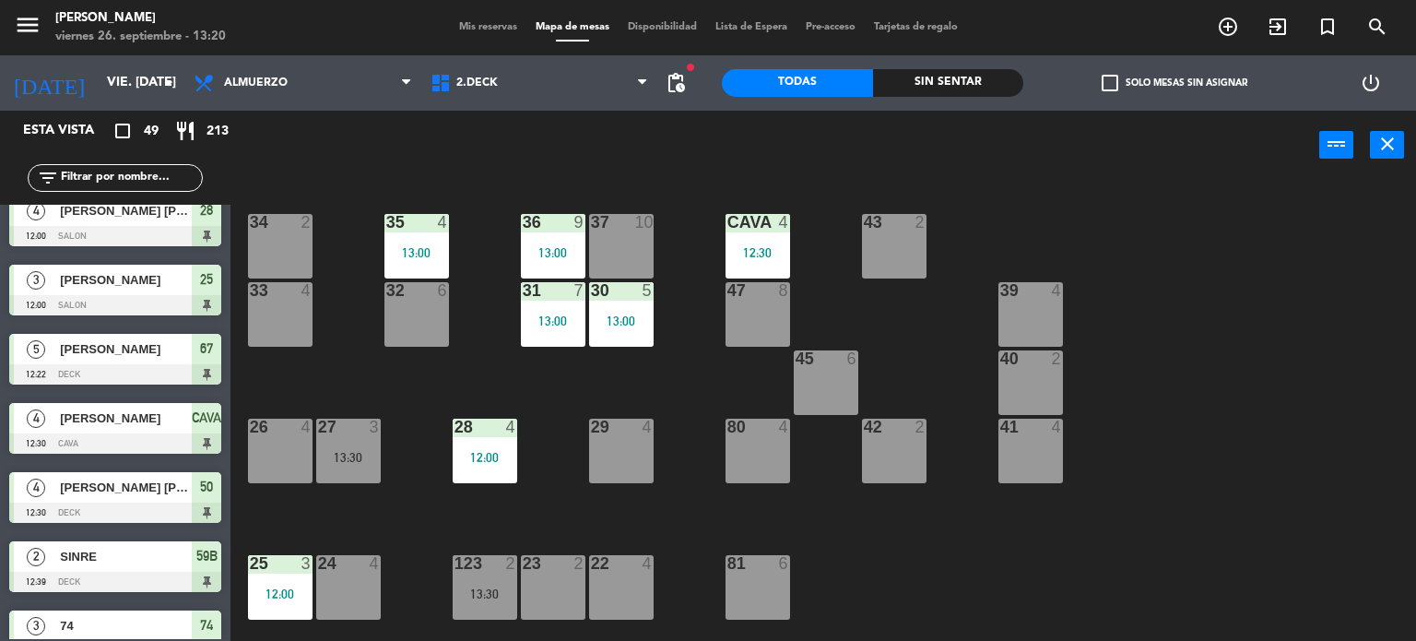
scroll to position [659, 0]
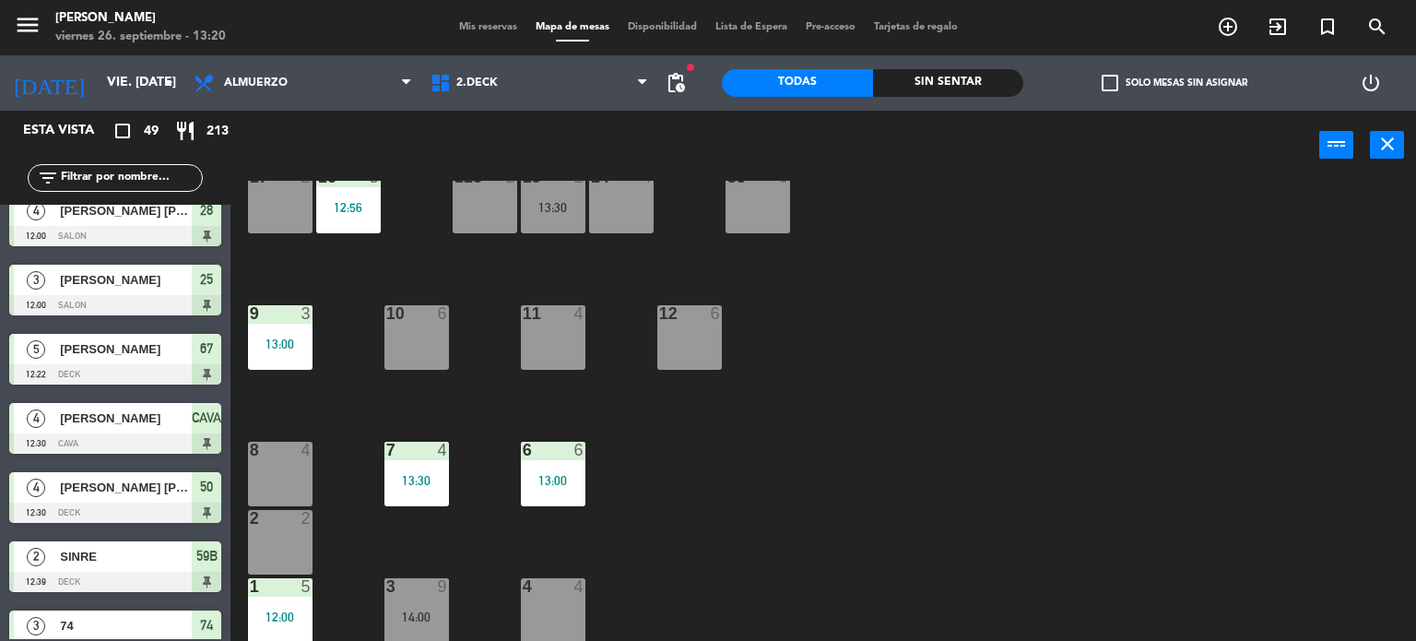
click at [496, 29] on span "Mis reservas" at bounding box center [488, 27] width 77 height 10
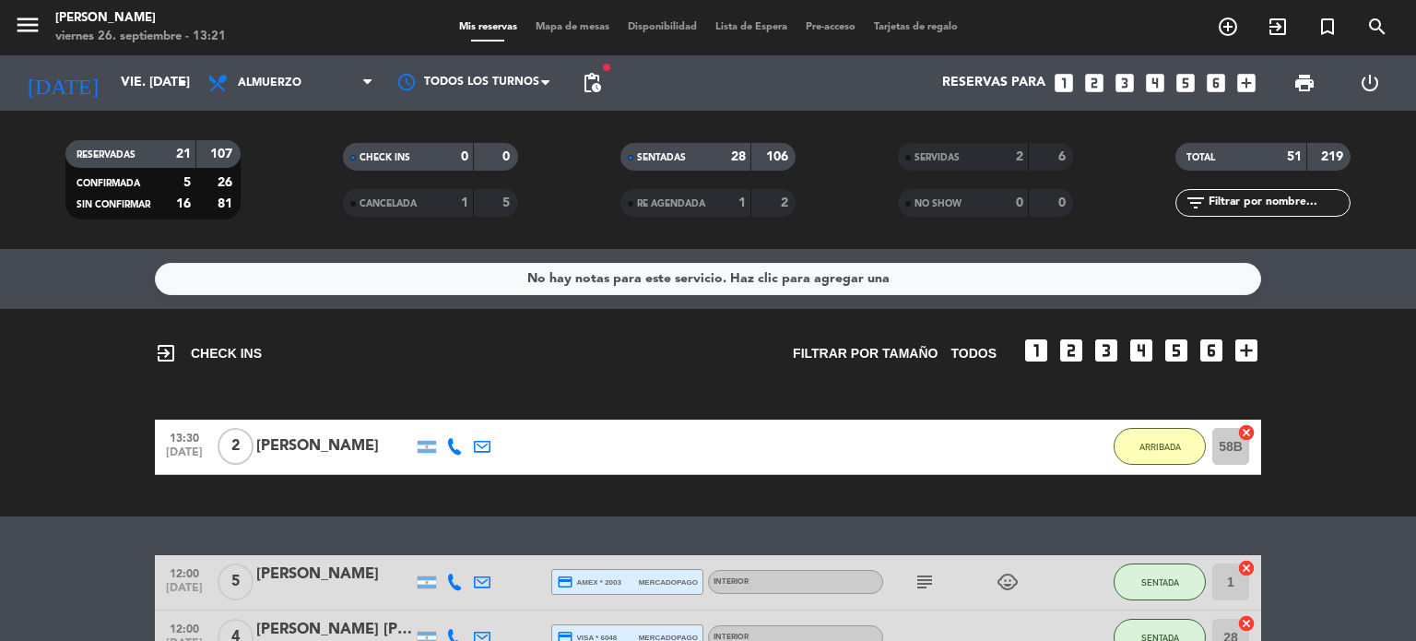
click at [1291, 209] on input "text" at bounding box center [1278, 203] width 143 height 20
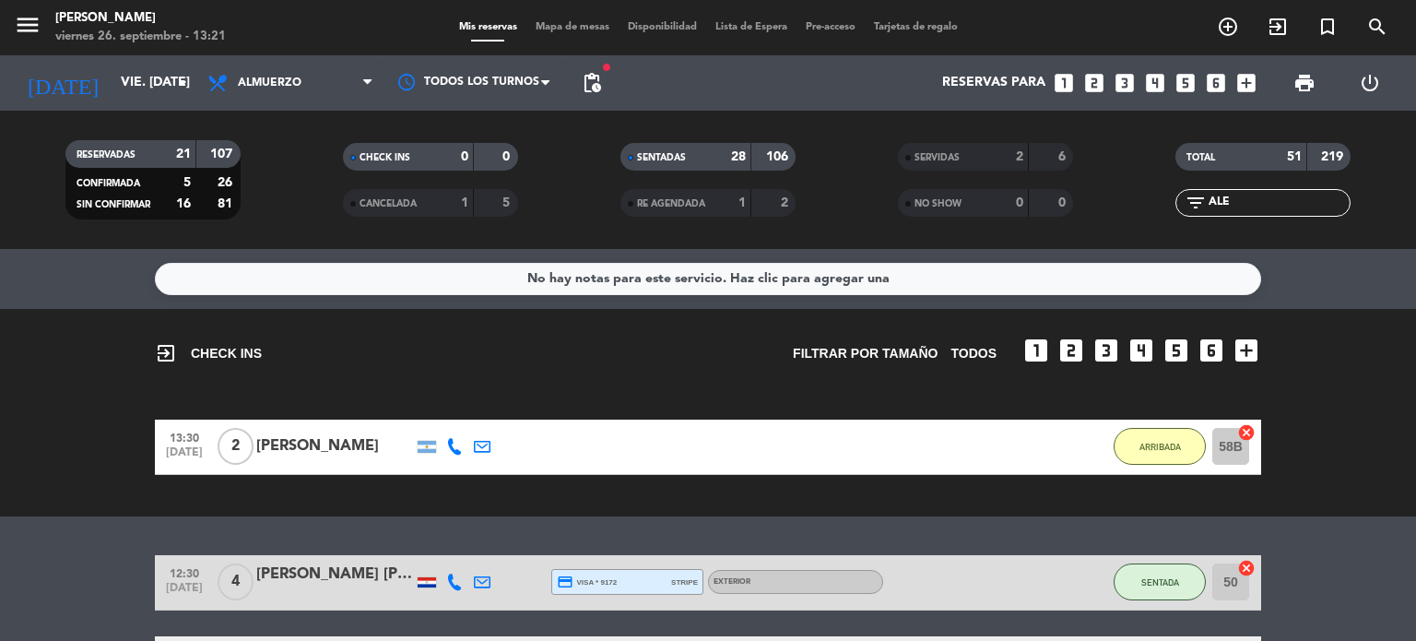
scroll to position [304, 0]
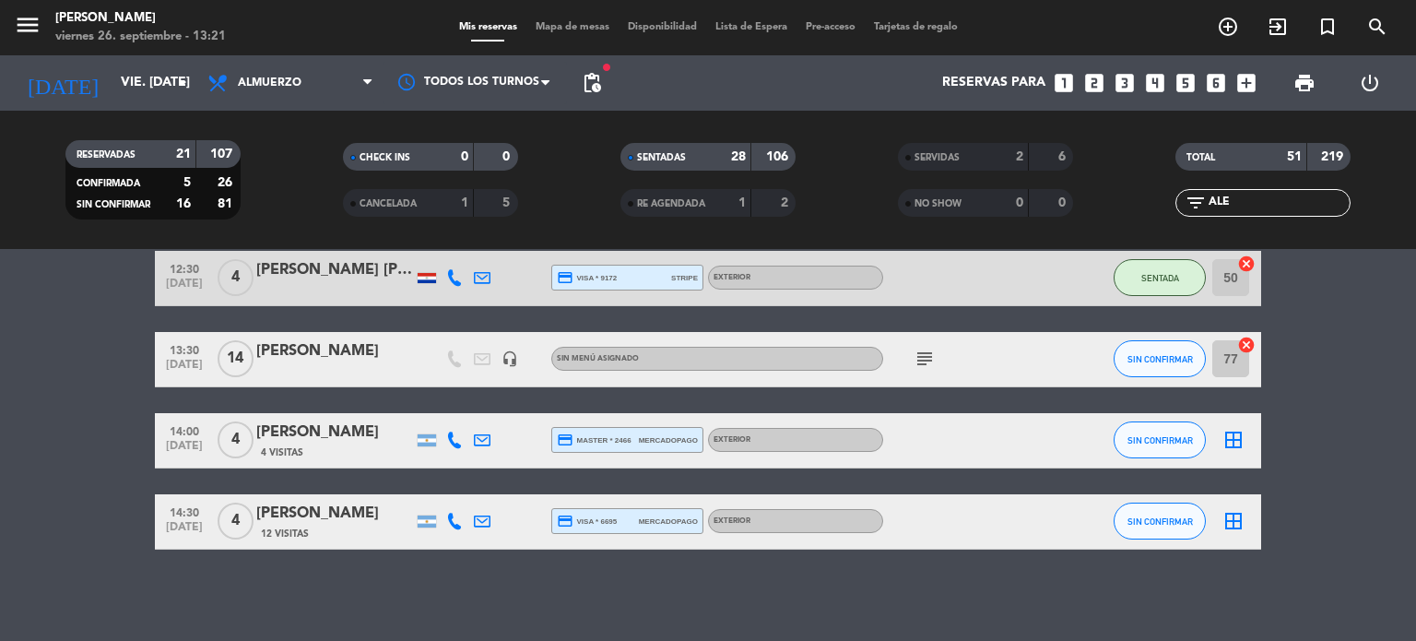
click at [933, 365] on icon "subject" at bounding box center [925, 359] width 22 height 22
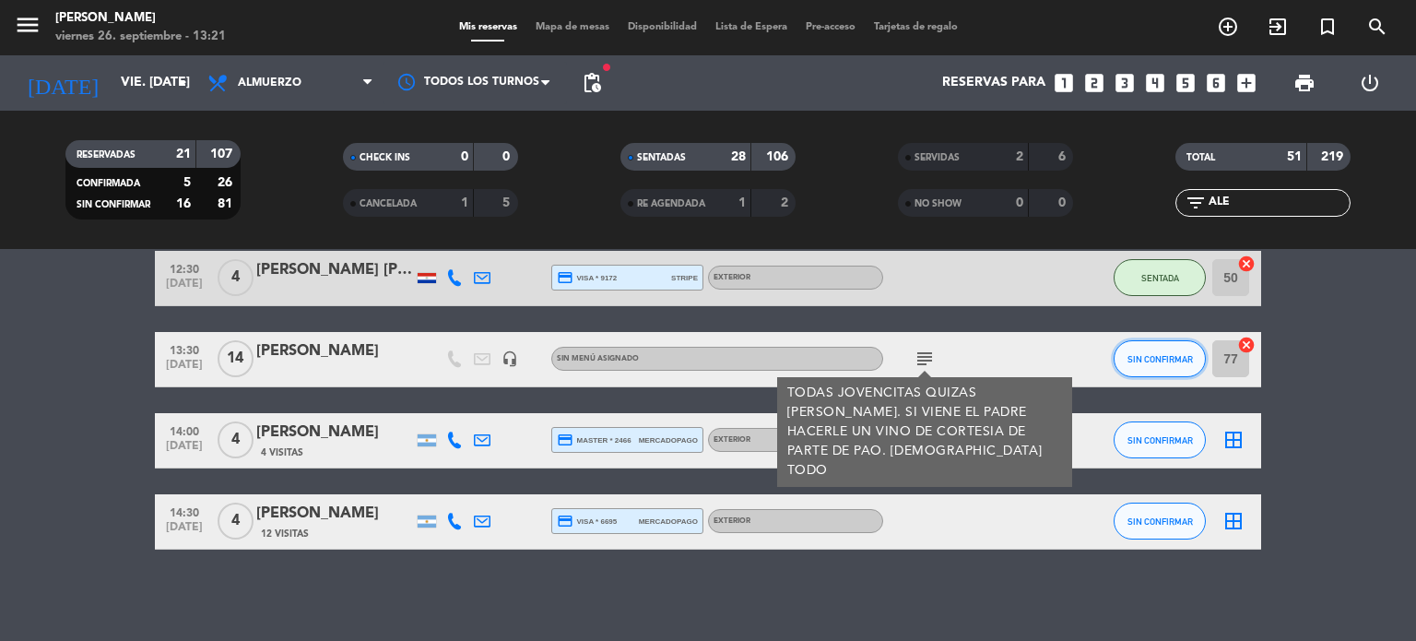
click at [1169, 366] on button "SIN CONFIRMAR" at bounding box center [1160, 358] width 92 height 37
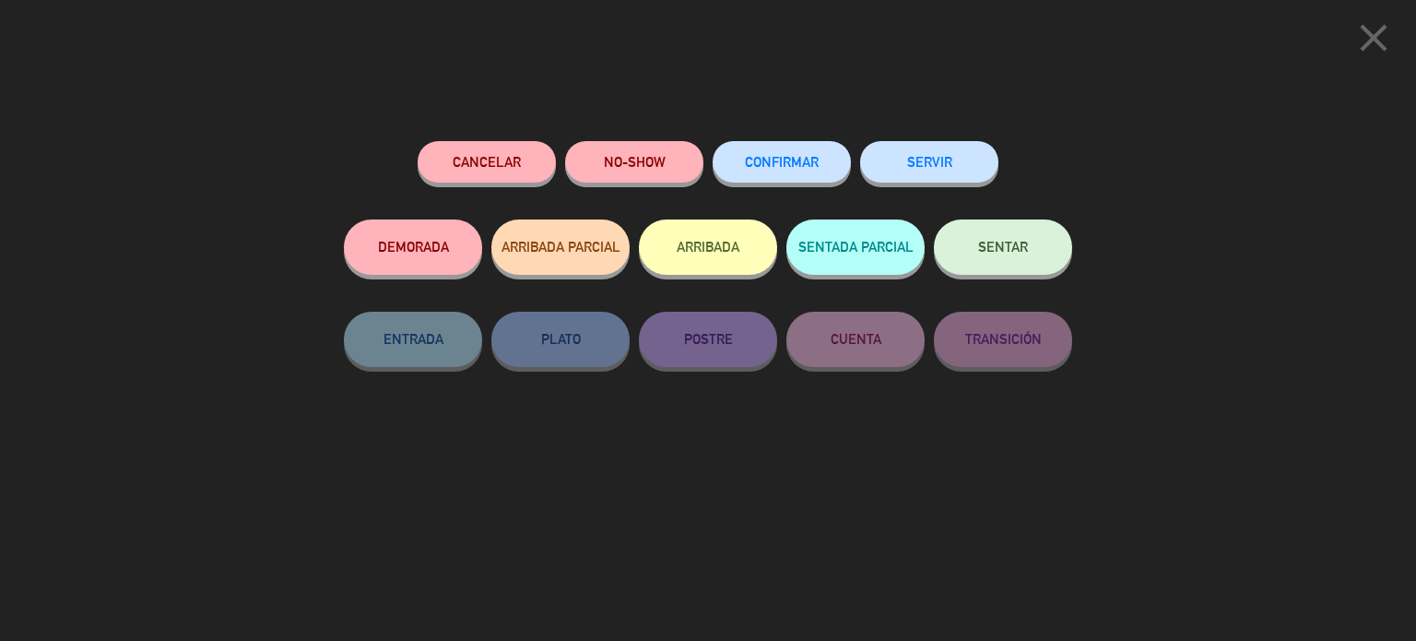
click at [755, 255] on button "ARRIBADA" at bounding box center [708, 246] width 138 height 55
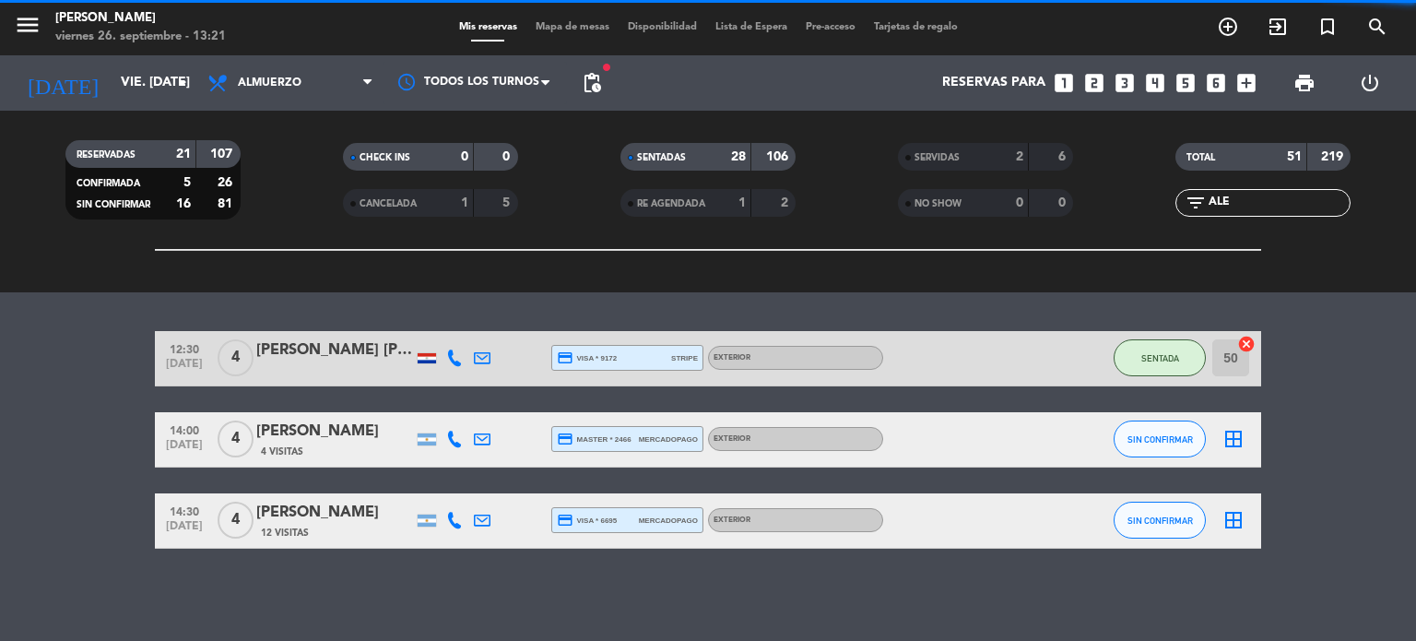
scroll to position [278, 0]
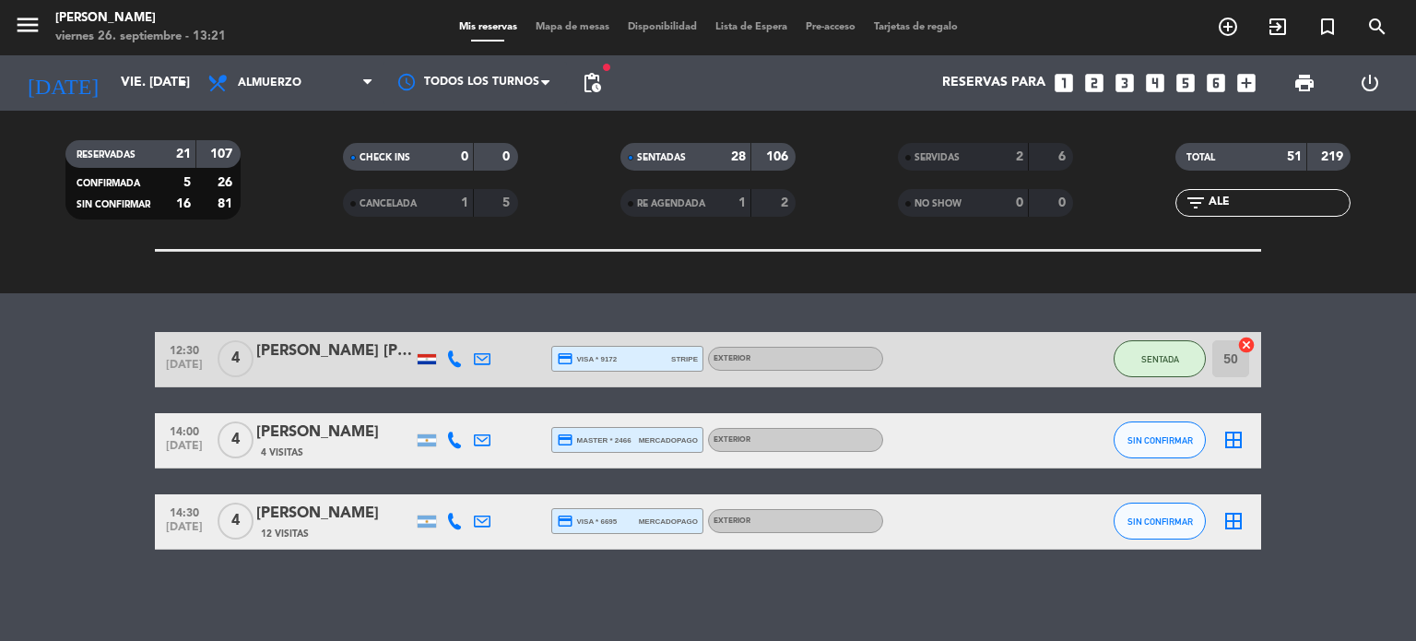
drag, startPoint x: 1245, startPoint y: 191, endPoint x: 1214, endPoint y: 196, distance: 31.8
click at [1214, 196] on div "filter_list ALE" at bounding box center [1263, 203] width 175 height 28
drag, startPoint x: 1229, startPoint y: 217, endPoint x: 1209, endPoint y: 217, distance: 20.3
click at [1209, 217] on div "TOTAL 51 219 filter_list ALE" at bounding box center [1264, 179] width 278 height 101
drag, startPoint x: 1238, startPoint y: 196, endPoint x: 1200, endPoint y: 206, distance: 38.9
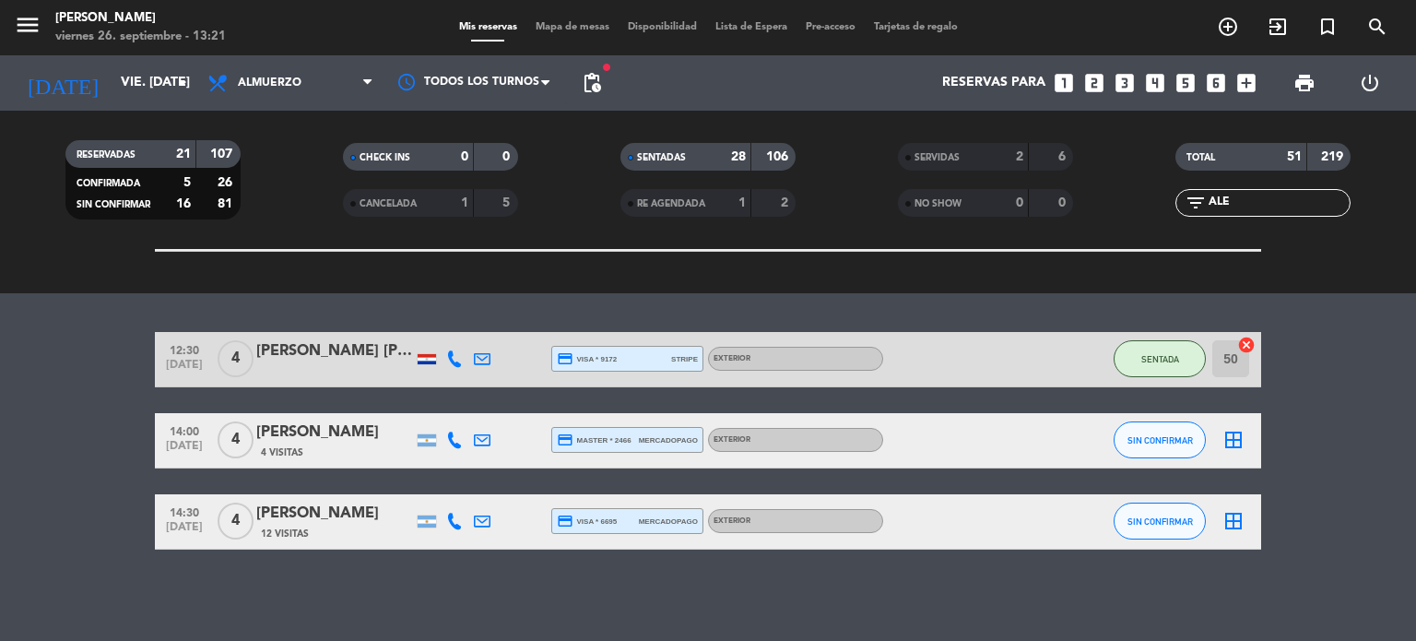
click at [1200, 206] on div "filter_list ALE" at bounding box center [1263, 203] width 175 height 28
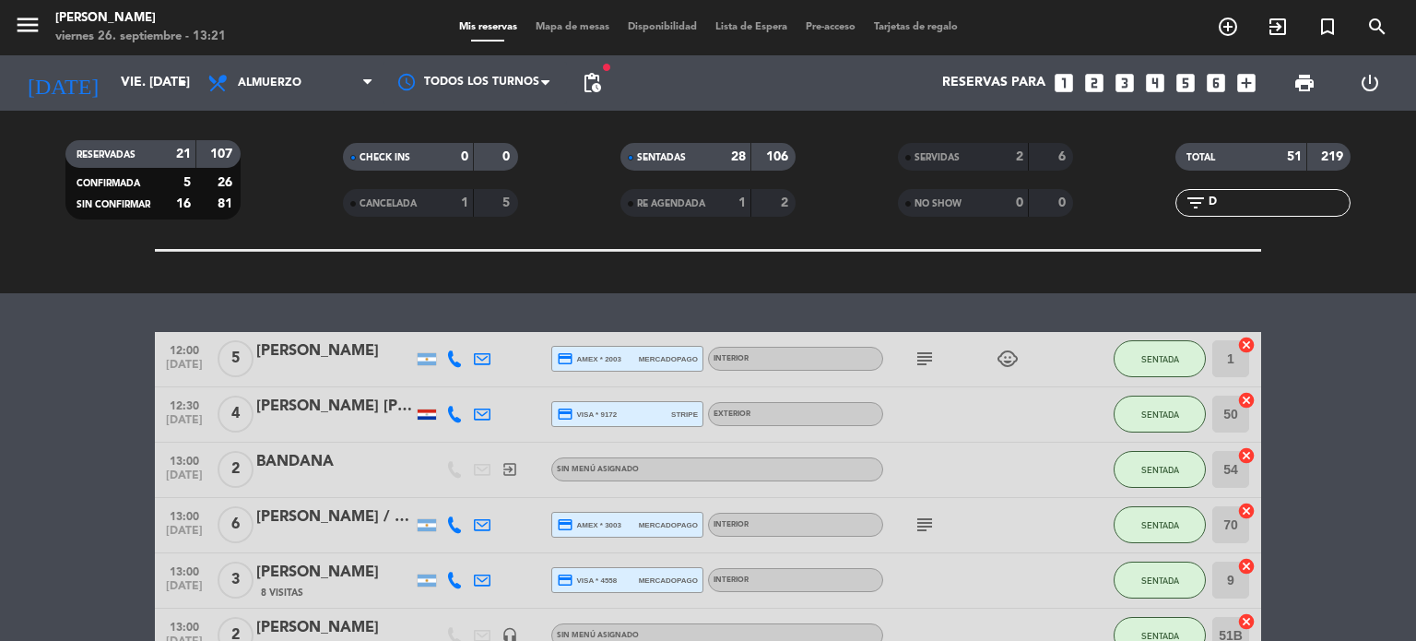
scroll to position [360, 0]
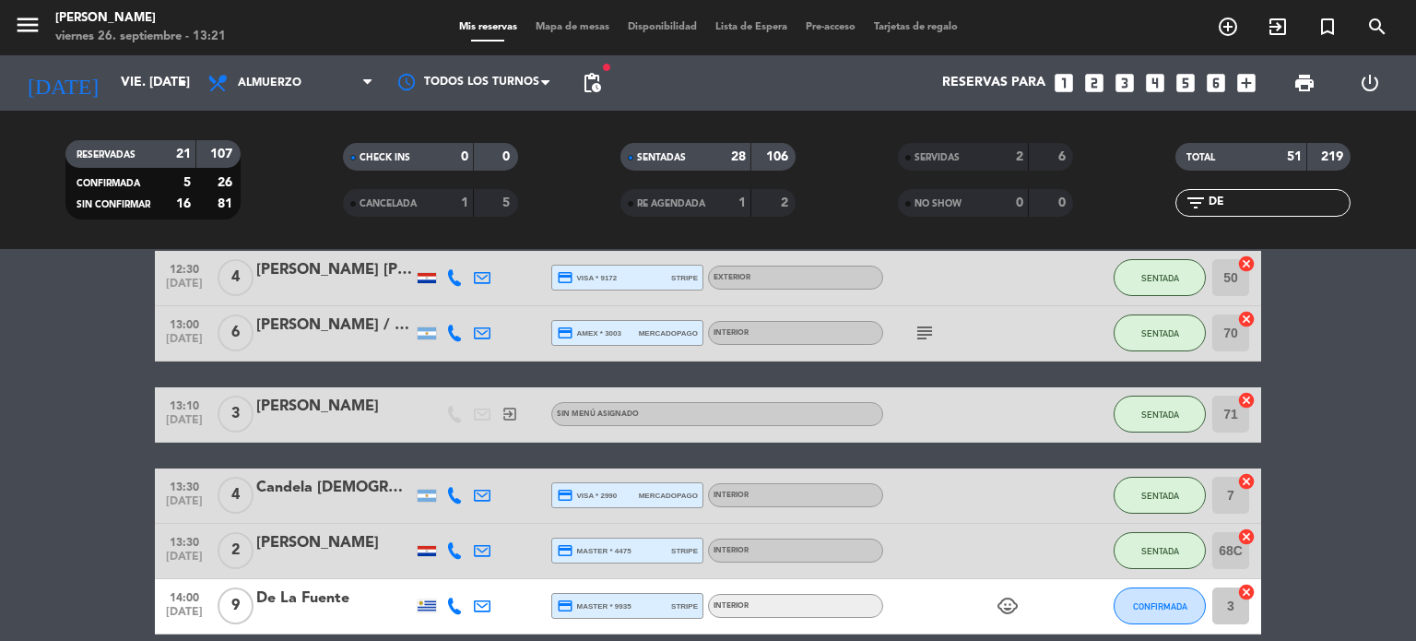
type input "DE"
click at [1180, 618] on button "CONFIRMADA" at bounding box center [1160, 605] width 92 height 37
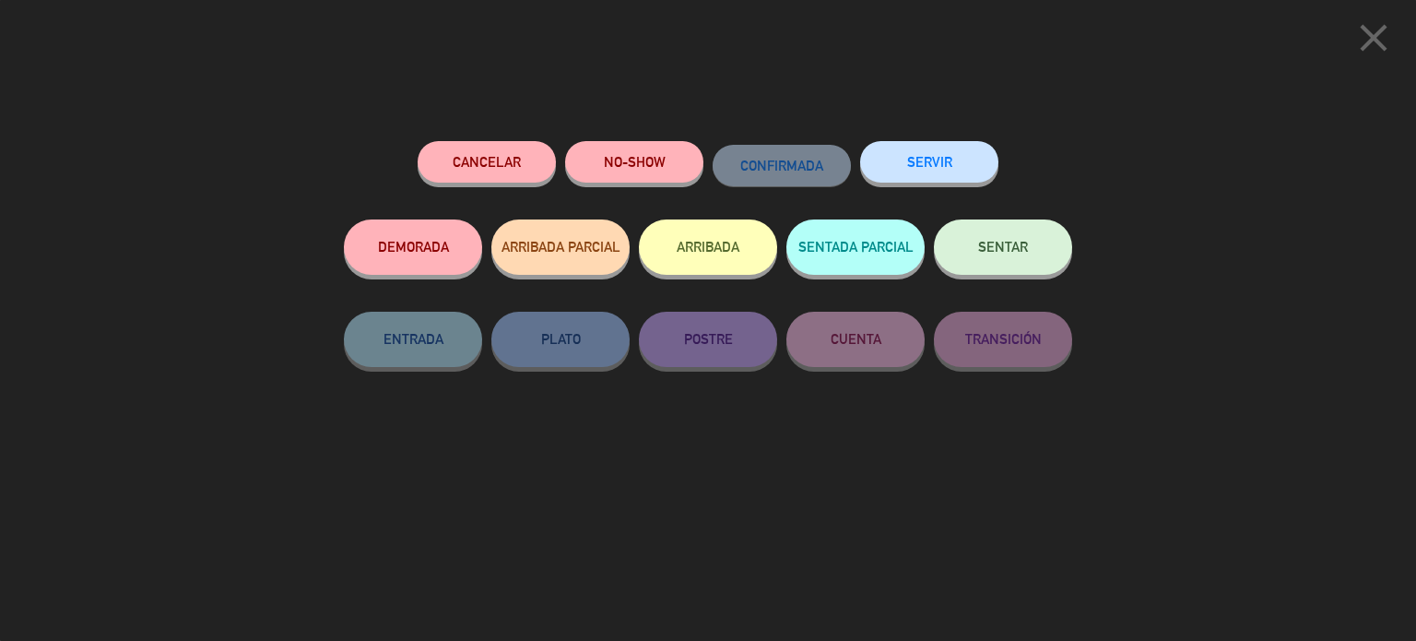
click at [697, 241] on button "ARRIBADA" at bounding box center [708, 246] width 138 height 55
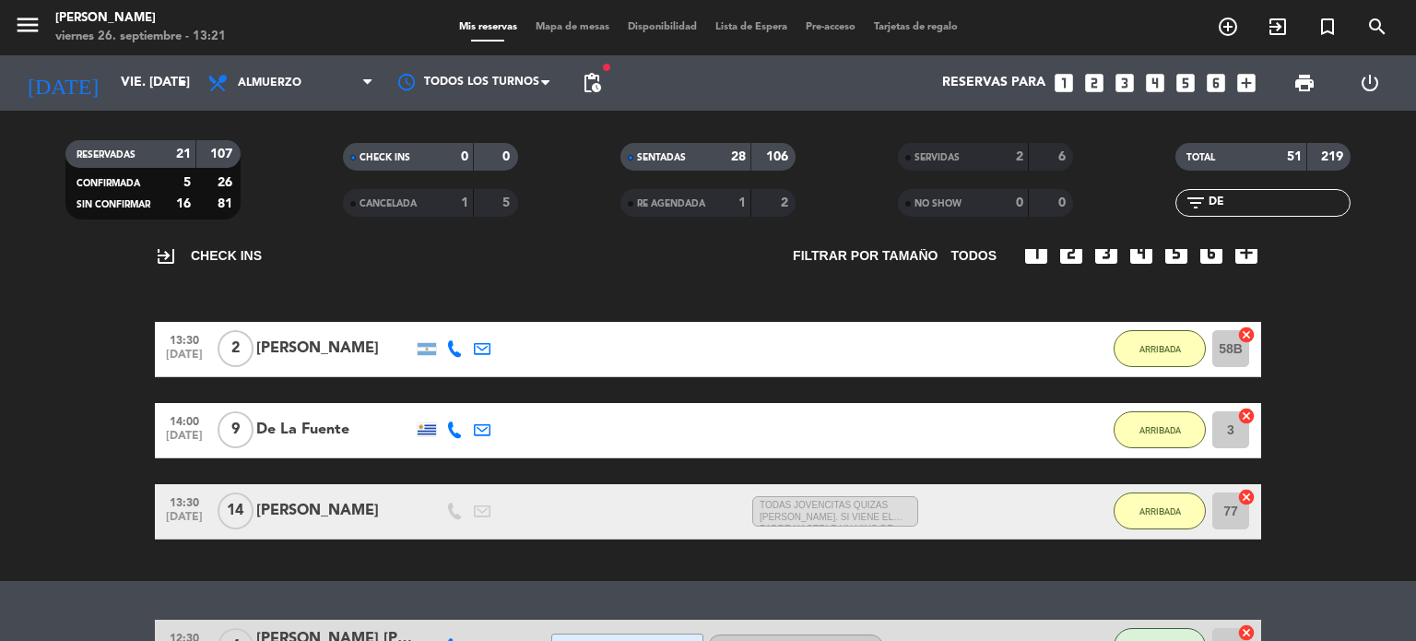
scroll to position [0, 0]
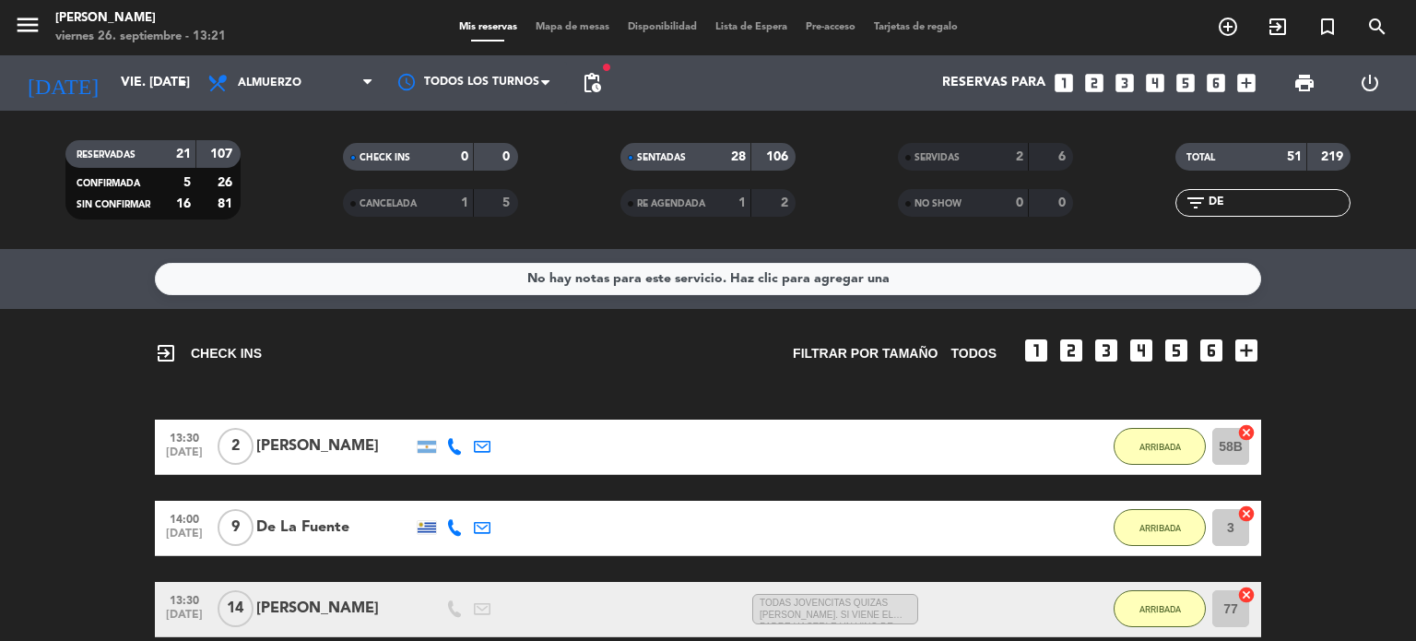
click at [1219, 201] on input "DE" at bounding box center [1278, 203] width 143 height 20
click at [1252, 206] on input "DE" at bounding box center [1278, 203] width 143 height 20
click at [1140, 547] on div "ARRIBADA" at bounding box center [1160, 528] width 92 height 54
click at [1140, 541] on button "ARRIBADA" at bounding box center [1160, 527] width 92 height 37
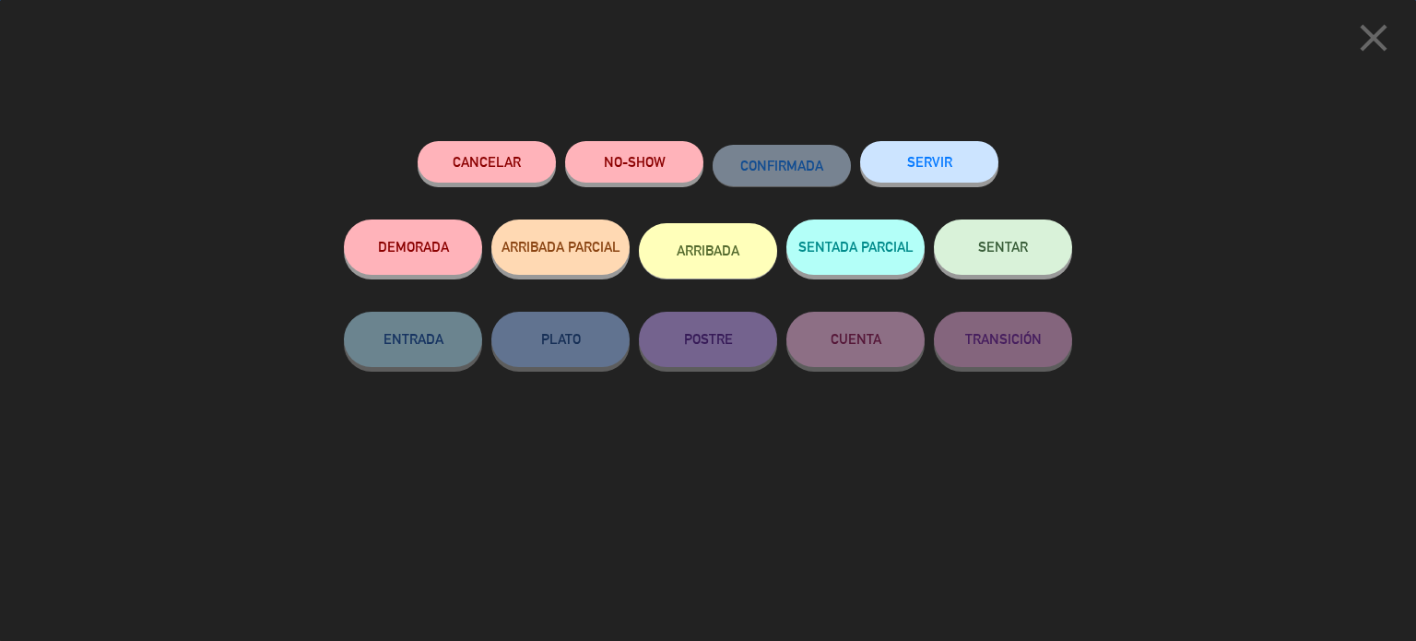
click at [1022, 259] on button "SENTAR" at bounding box center [1003, 246] width 138 height 55
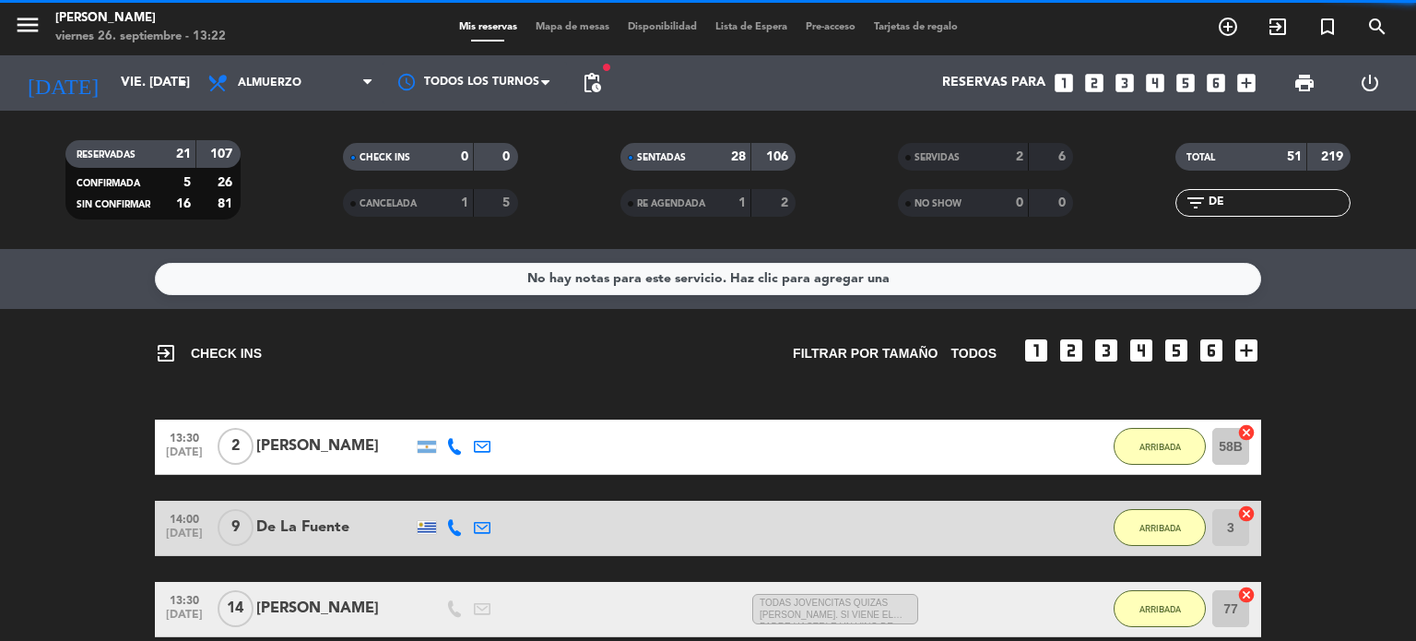
scroll to position [92, 0]
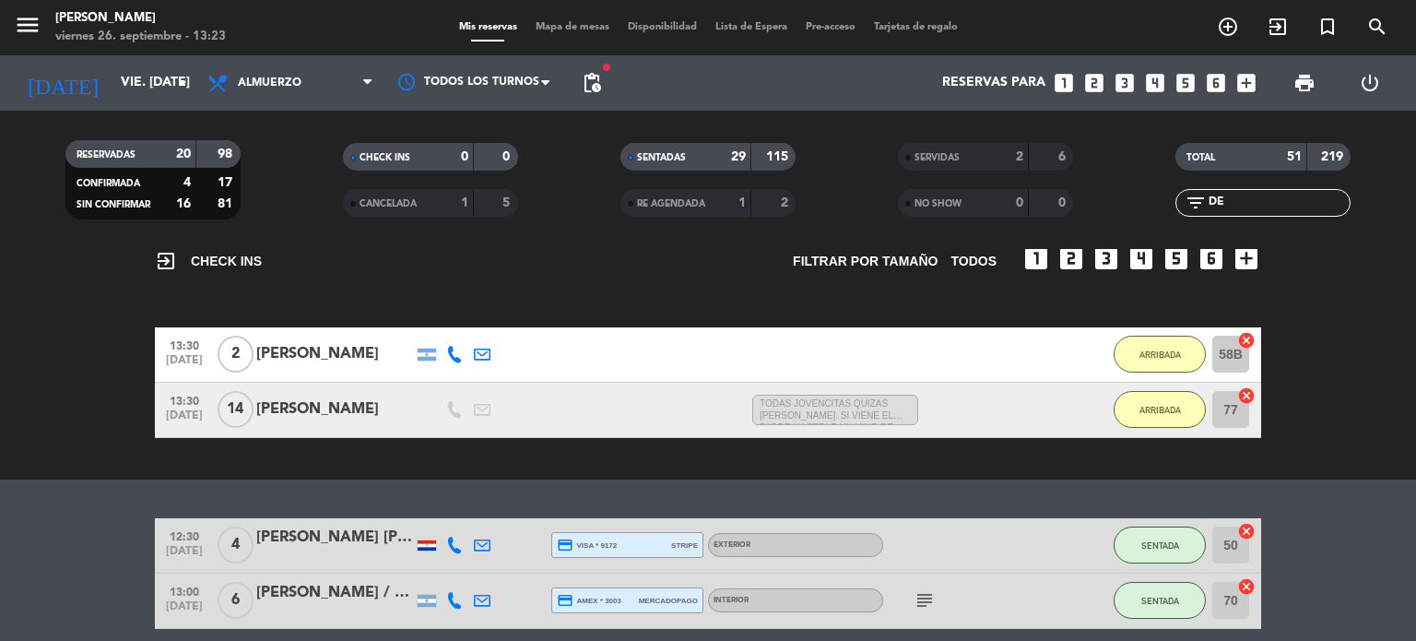
click at [1175, 431] on div "ARRIBADA" at bounding box center [1160, 410] width 92 height 54
click at [1157, 415] on button "ARRIBADA" at bounding box center [1160, 409] width 92 height 37
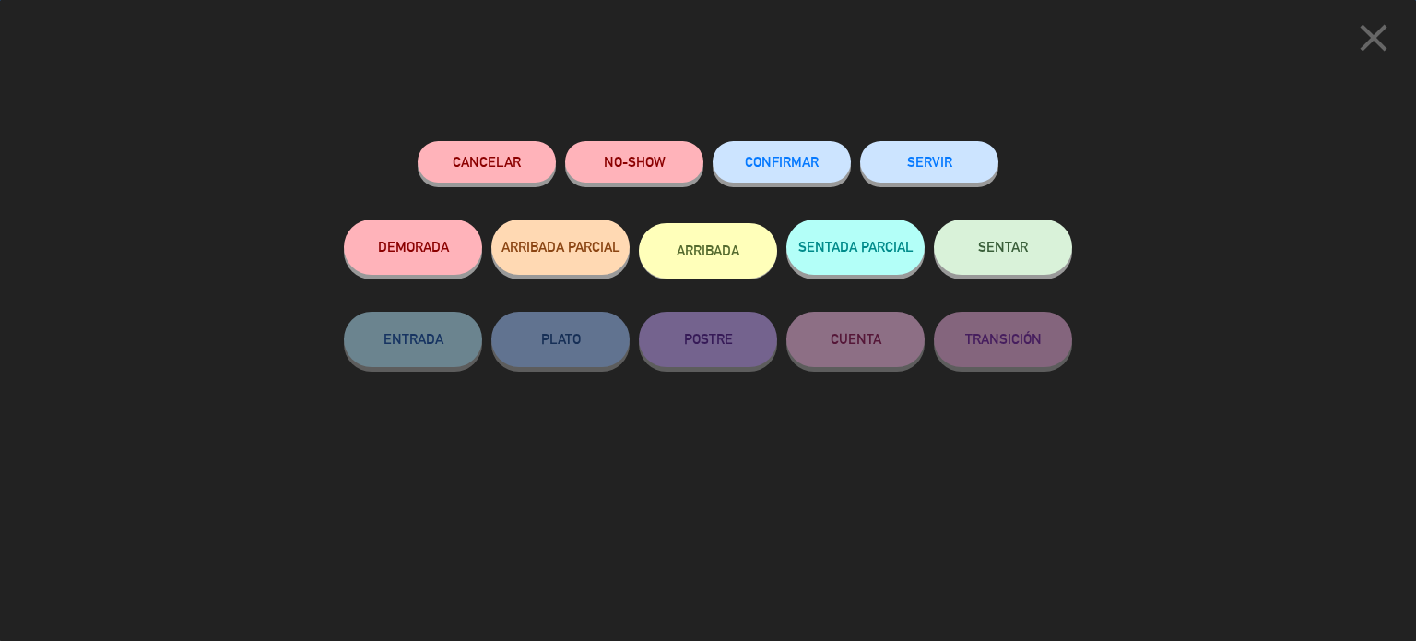
click at [972, 228] on button "SENTAR" at bounding box center [1003, 246] width 138 height 55
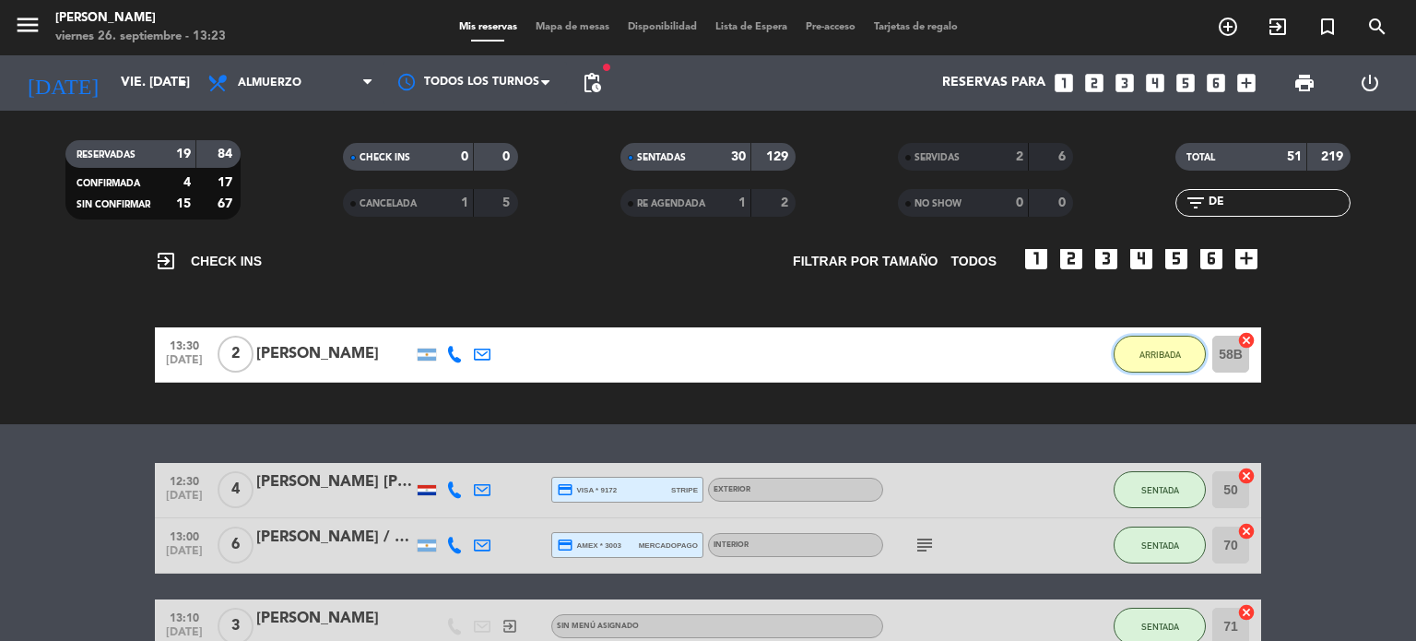
click at [1136, 344] on button "ARRIBADA" at bounding box center [1160, 354] width 92 height 37
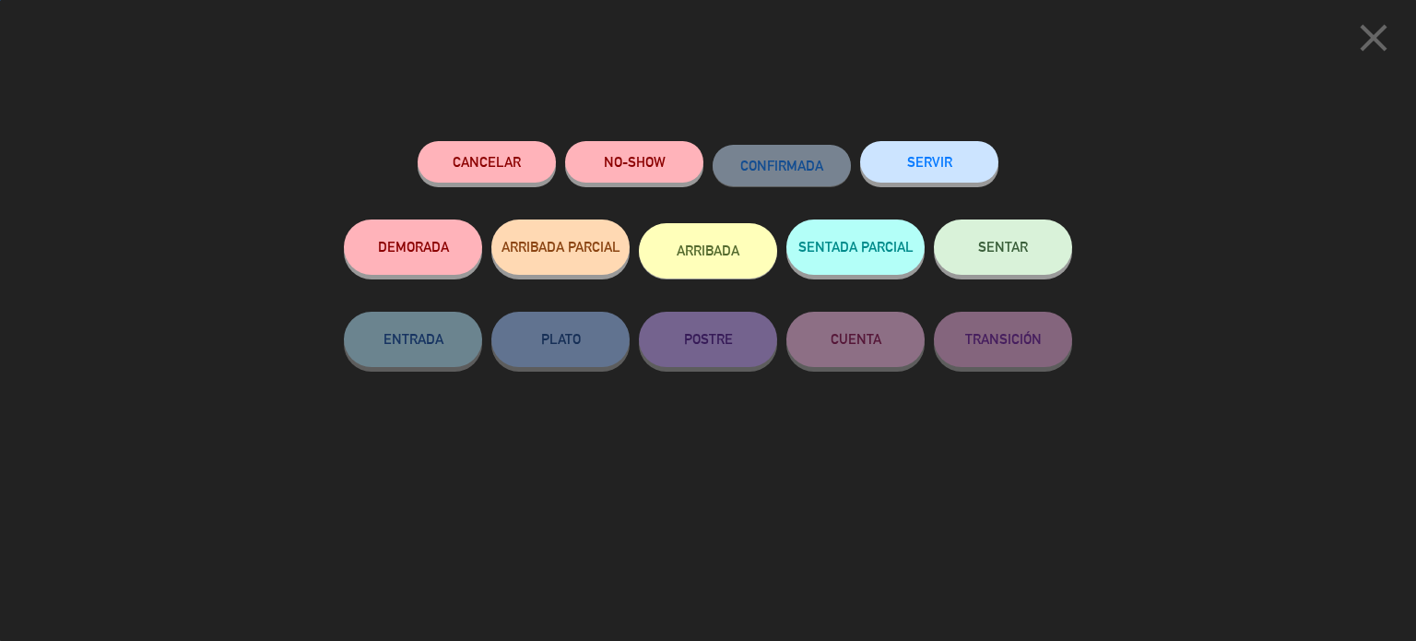
click at [1031, 226] on button "SENTAR" at bounding box center [1003, 246] width 138 height 55
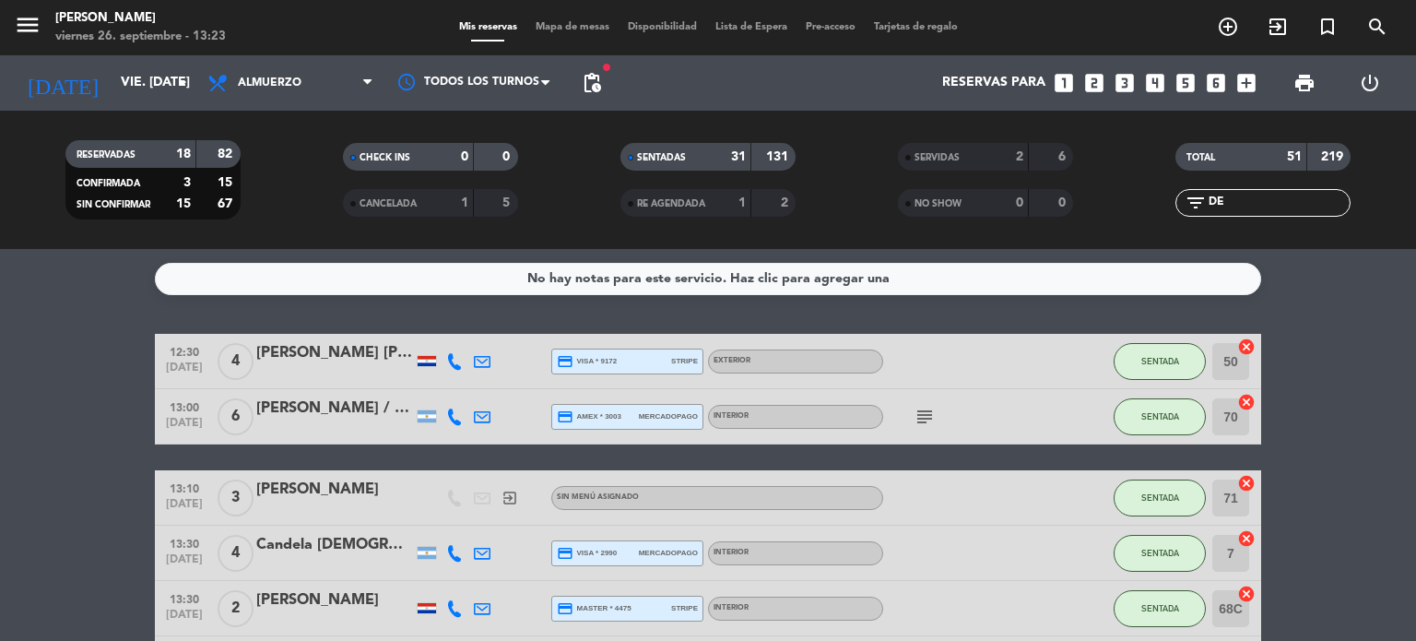
scroll to position [142, 0]
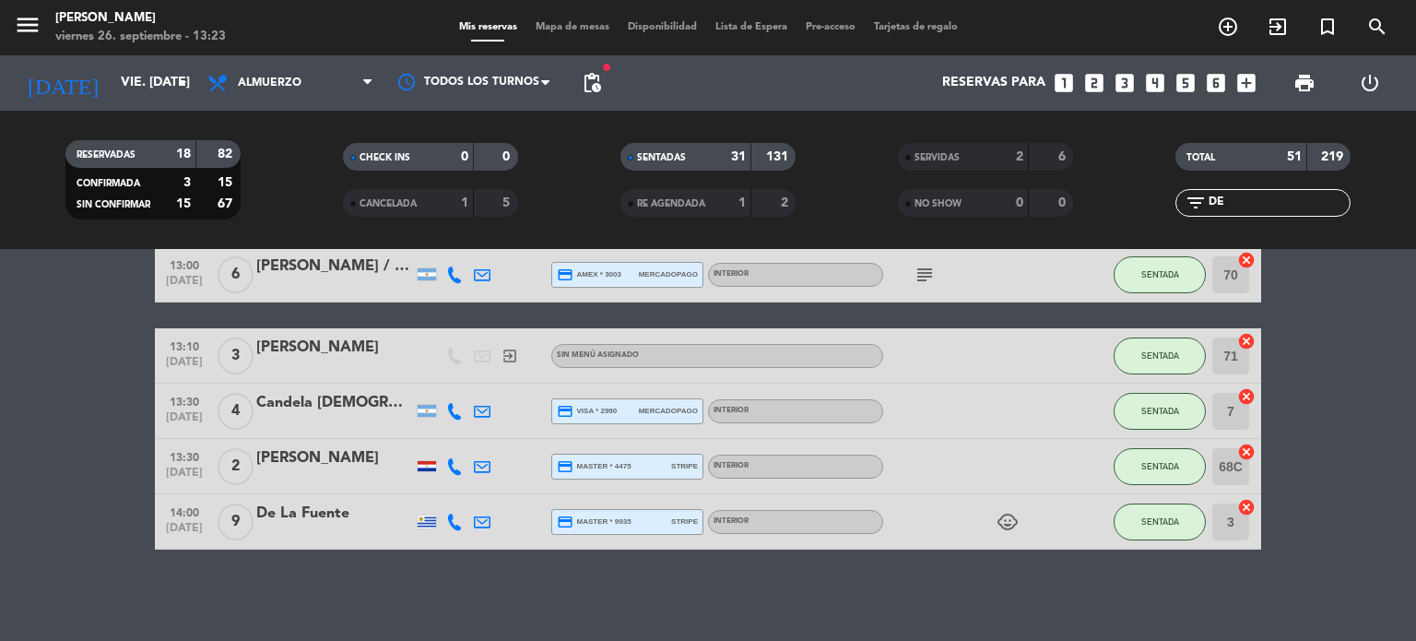
click at [336, 519] on div "De La Fuente" at bounding box center [334, 514] width 157 height 24
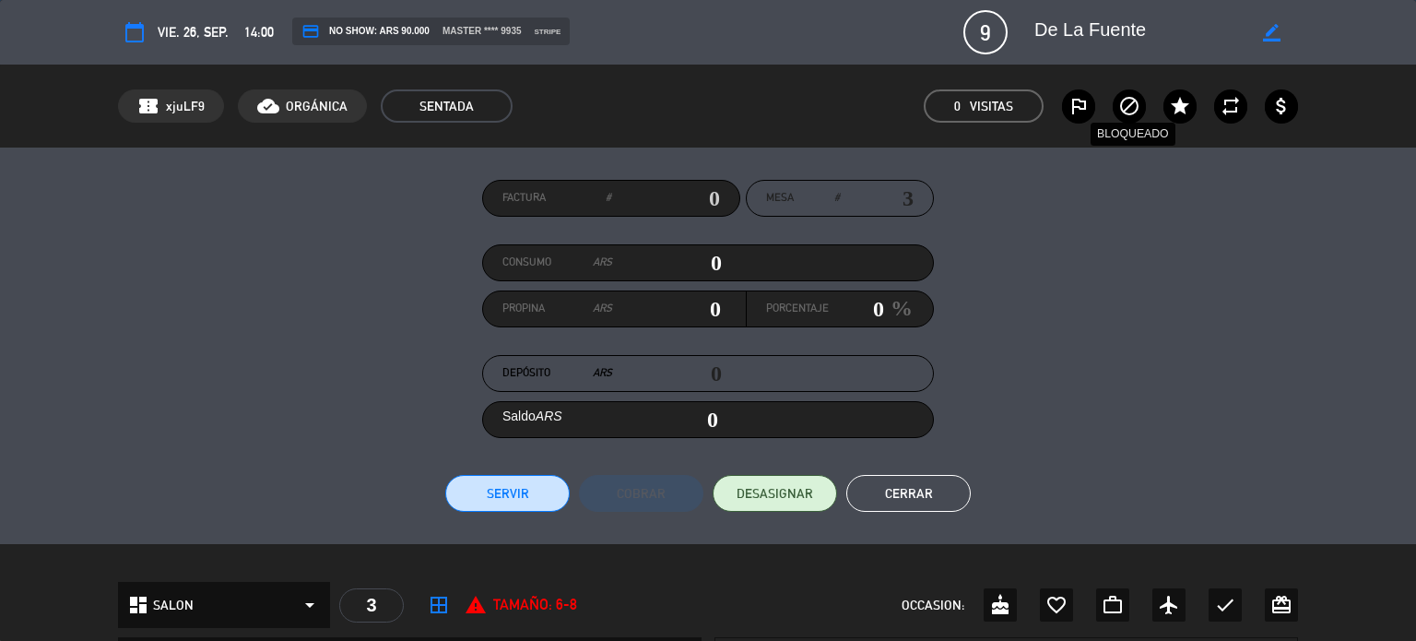
click at [1129, 101] on icon "block" at bounding box center [1130, 106] width 22 height 22
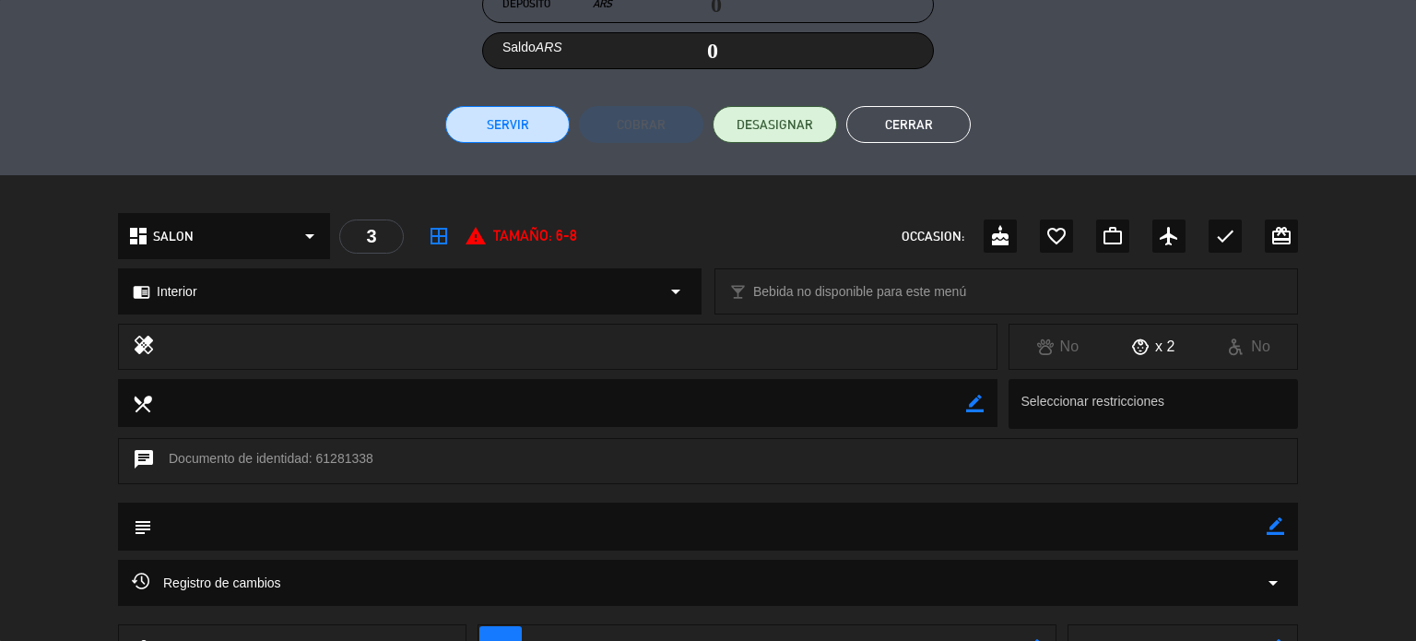
click at [1273, 522] on icon "border_color" at bounding box center [1276, 526] width 18 height 18
click at [1242, 519] on textarea at bounding box center [709, 526] width 1115 height 47
click at [1284, 533] on icon at bounding box center [1276, 526] width 18 height 18
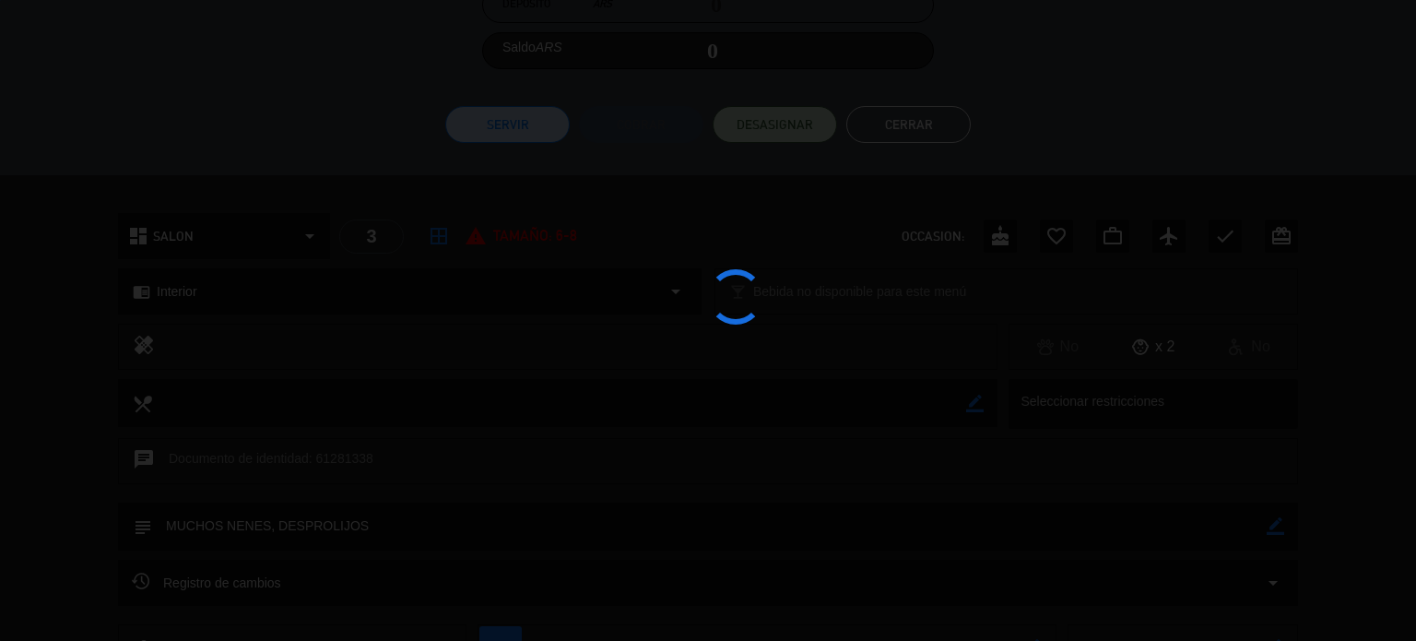
type textarea "MUCHOS NENES, DESPROLIJOS"
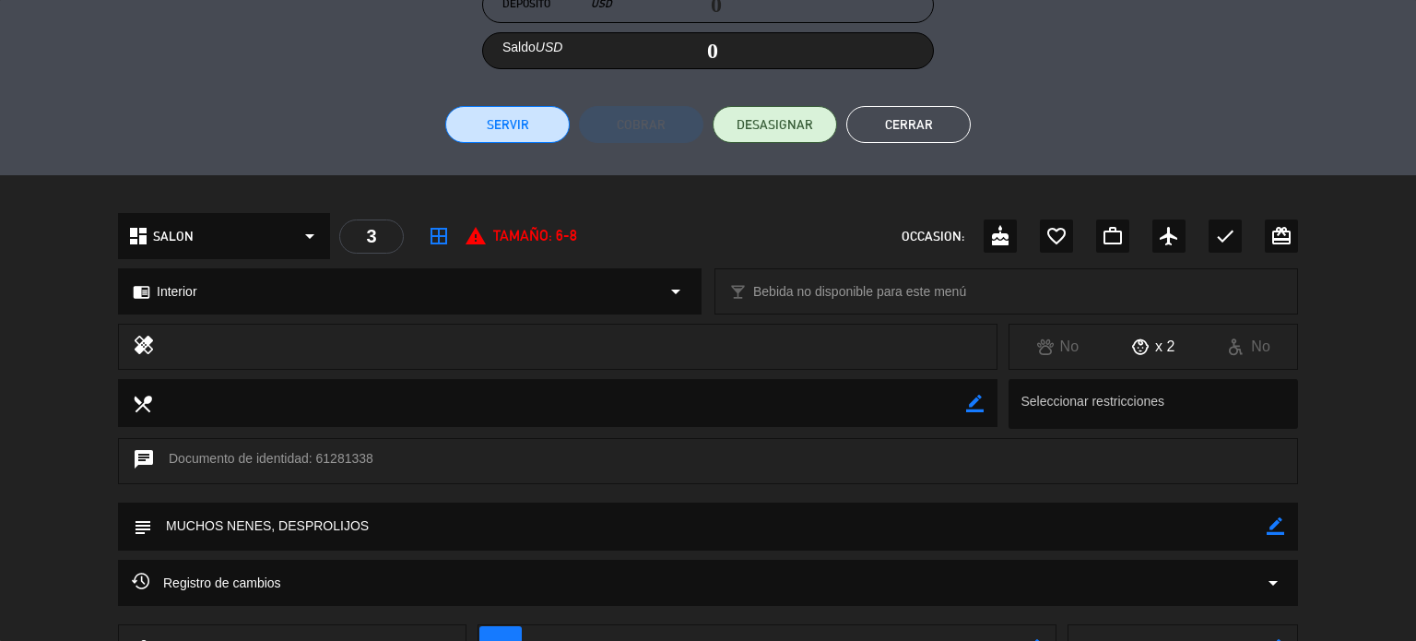
scroll to position [92, 0]
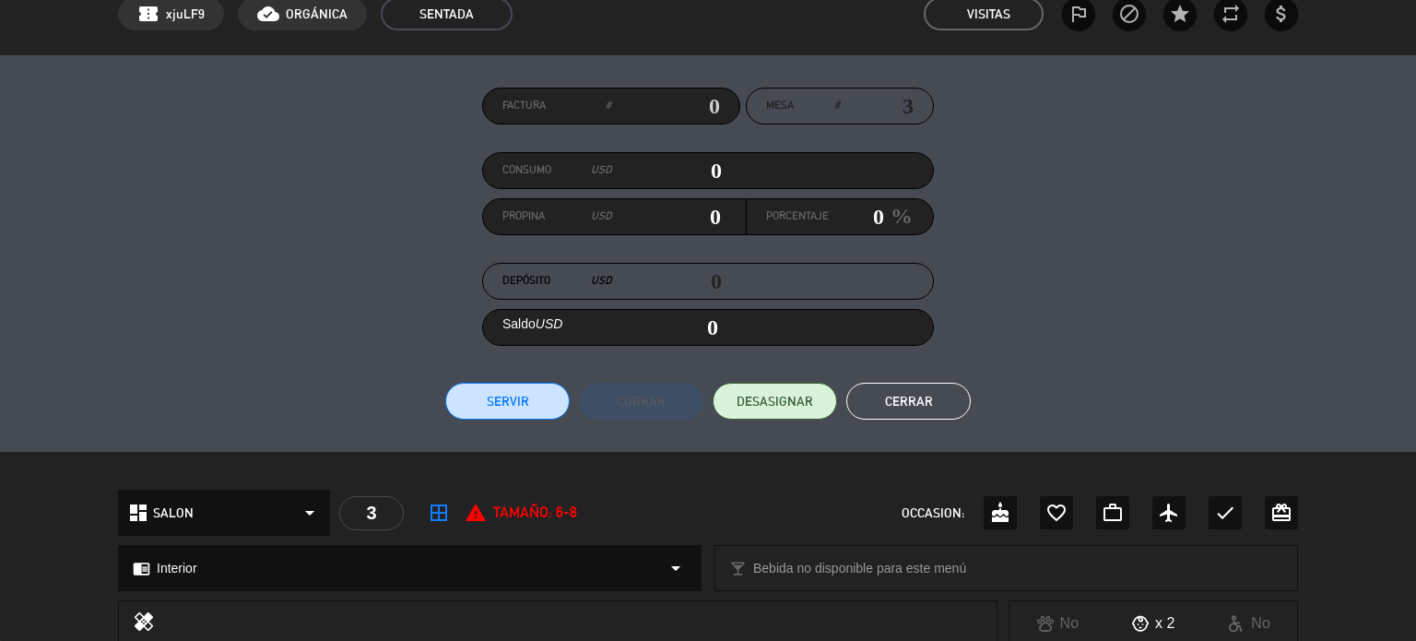
click at [915, 389] on button "Cerrar" at bounding box center [909, 401] width 124 height 37
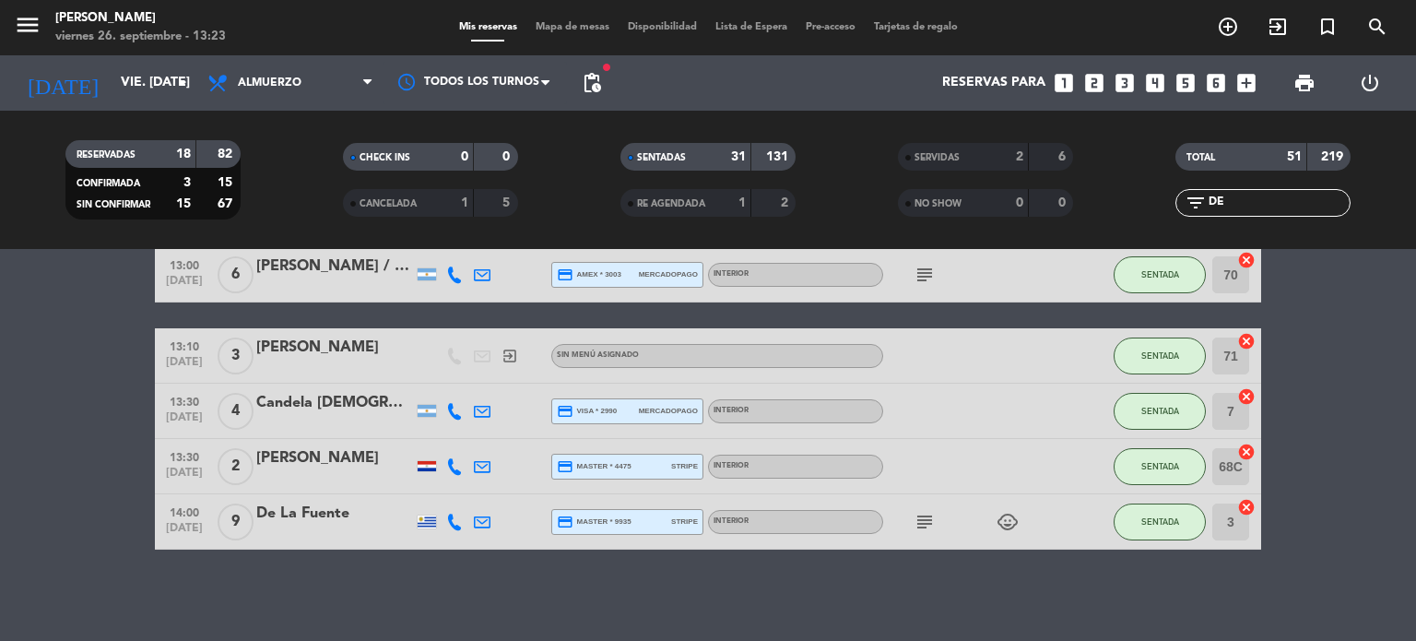
click at [563, 24] on span "Mapa de mesas" at bounding box center [573, 27] width 92 height 10
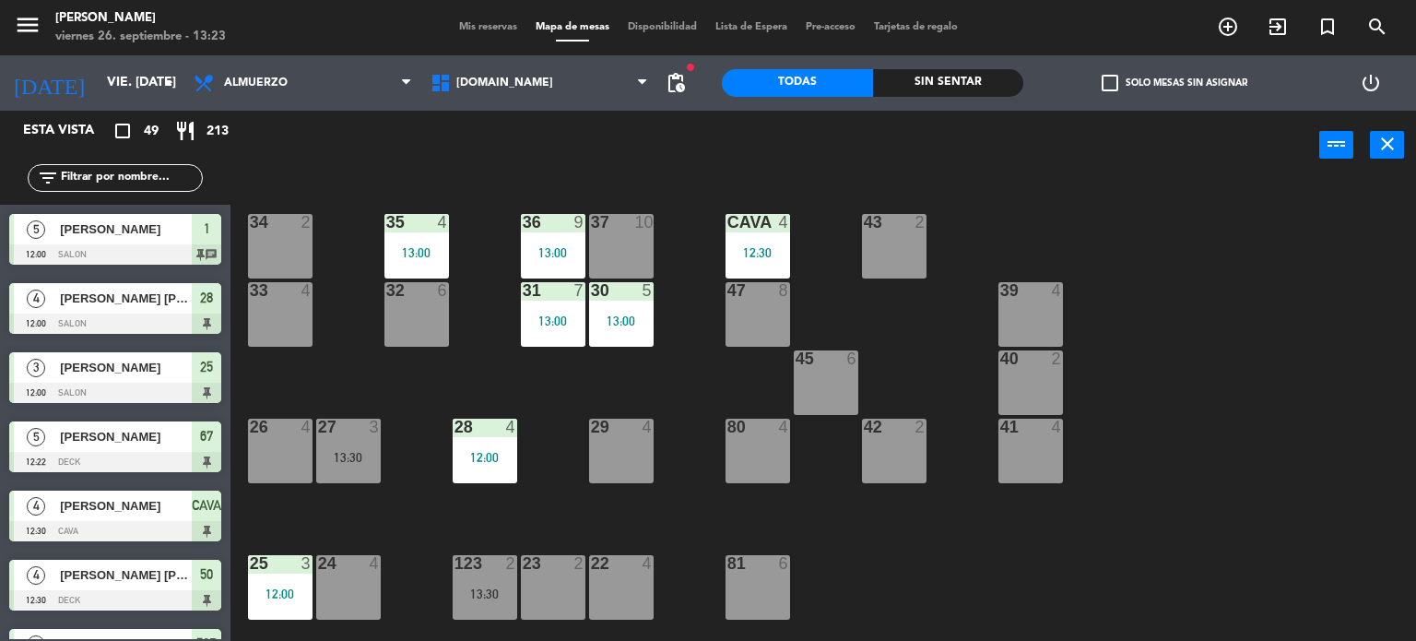
click at [623, 102] on div "[DOMAIN_NAME] [DOMAIN_NAME] [DOMAIN_NAME] [DOMAIN_NAME] [DOMAIN_NAME]" at bounding box center [539, 82] width 237 height 55
click at [606, 95] on span "[DOMAIN_NAME]" at bounding box center [539, 83] width 237 height 41
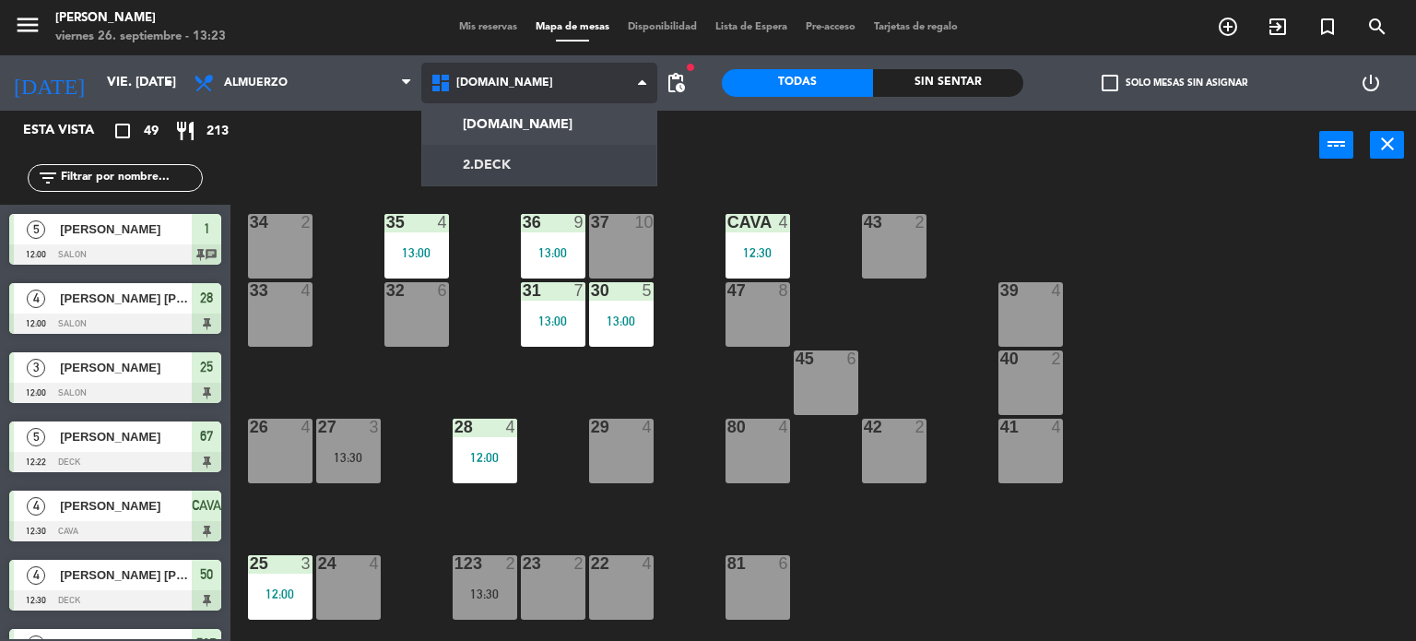
click at [602, 161] on ng-component "menu Gardiner viernes 26. septiembre - 13:23 Mis reservas Mapa de mesas Disponi…" at bounding box center [708, 321] width 1416 height 642
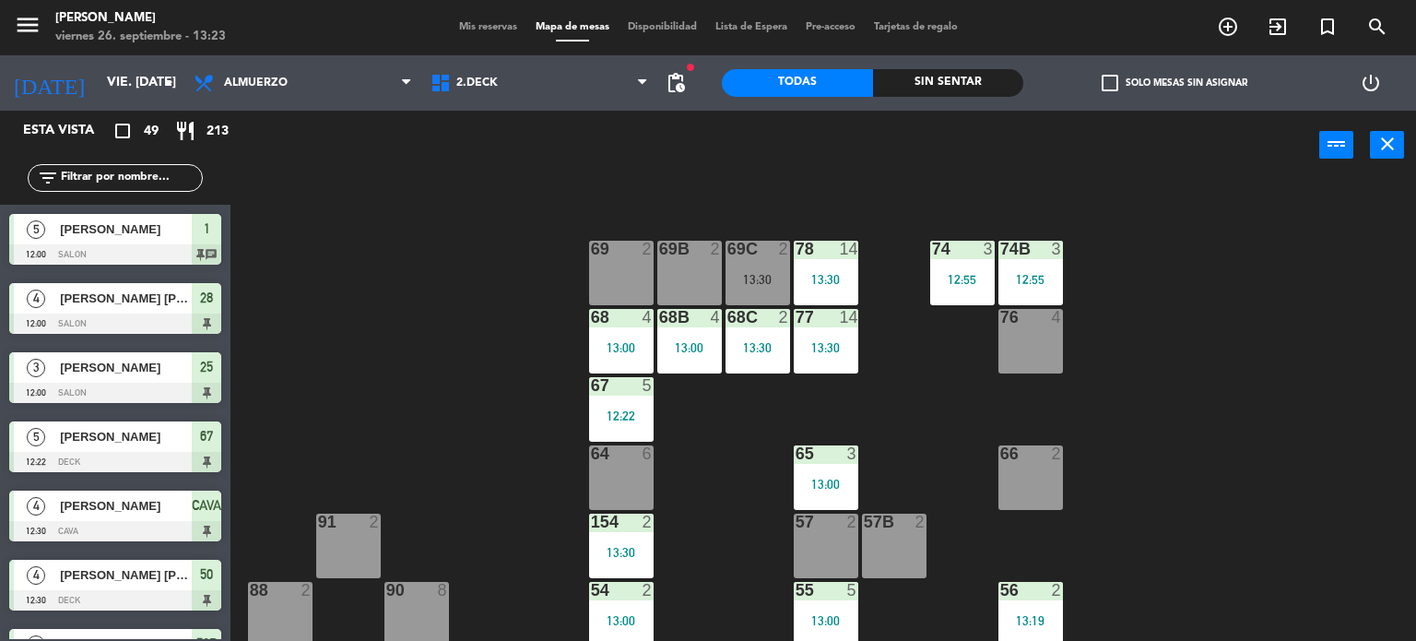
scroll to position [18, 0]
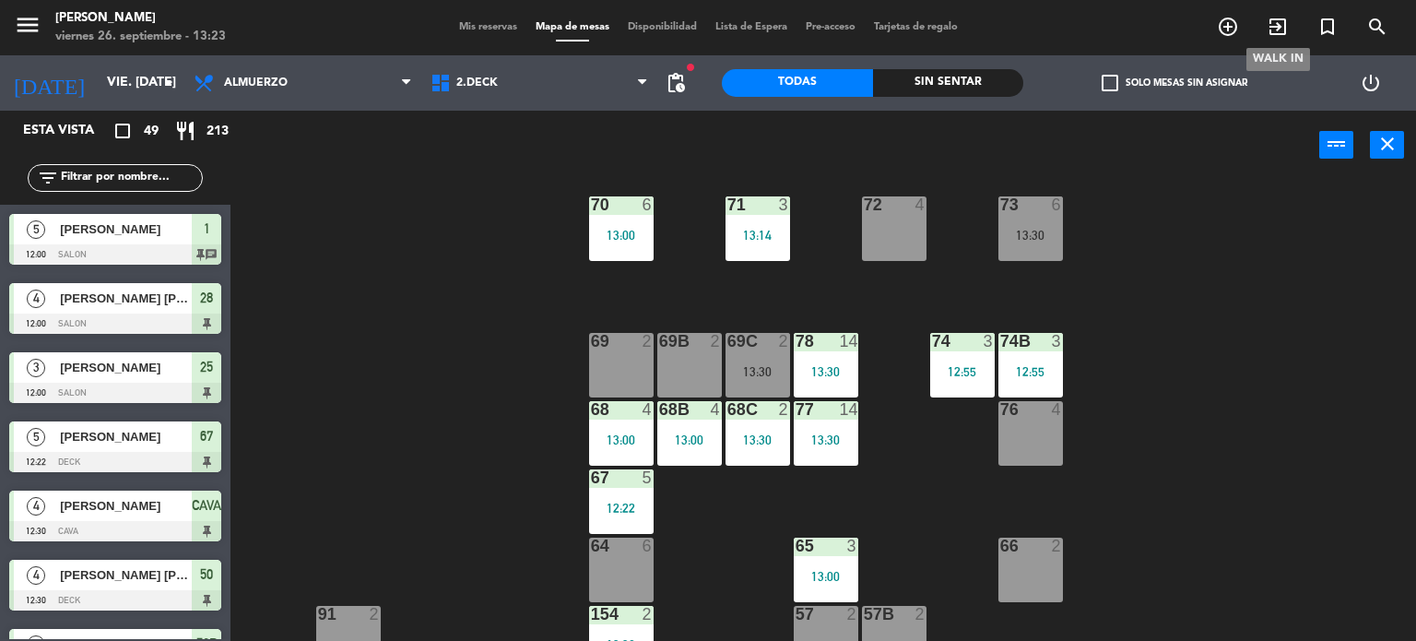
click at [1277, 16] on icon "exit_to_app" at bounding box center [1278, 27] width 22 height 22
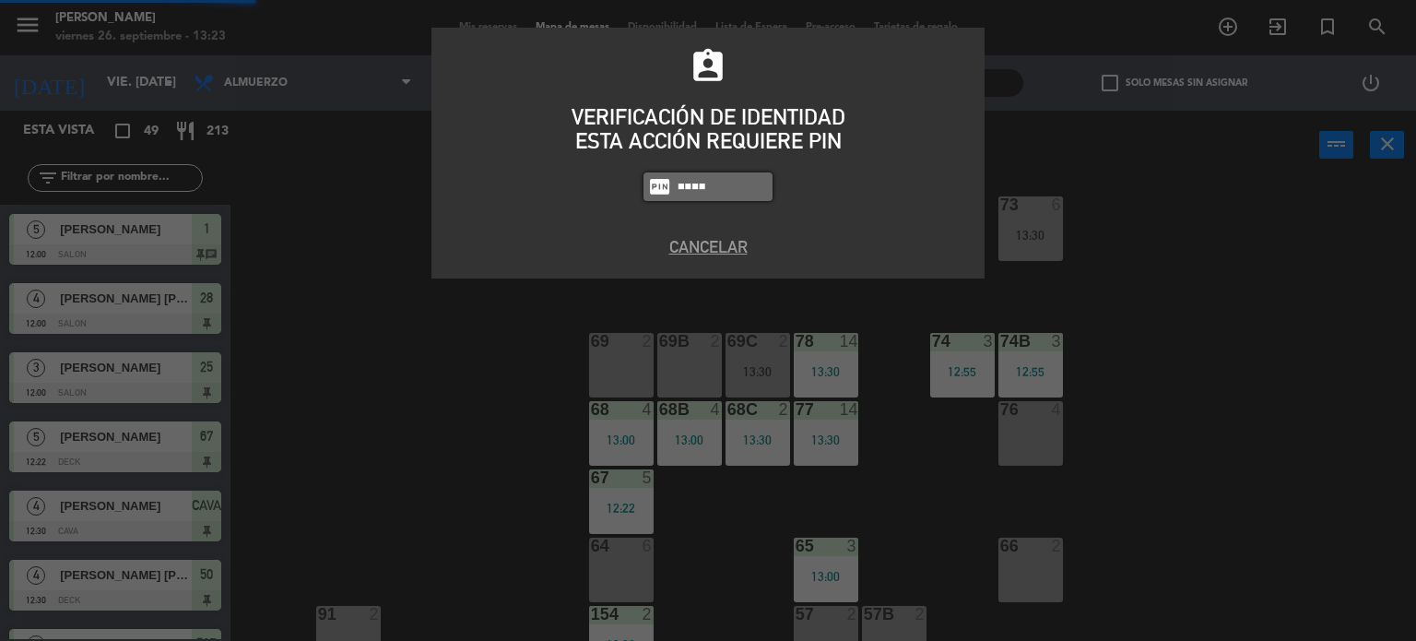
type input "4307"
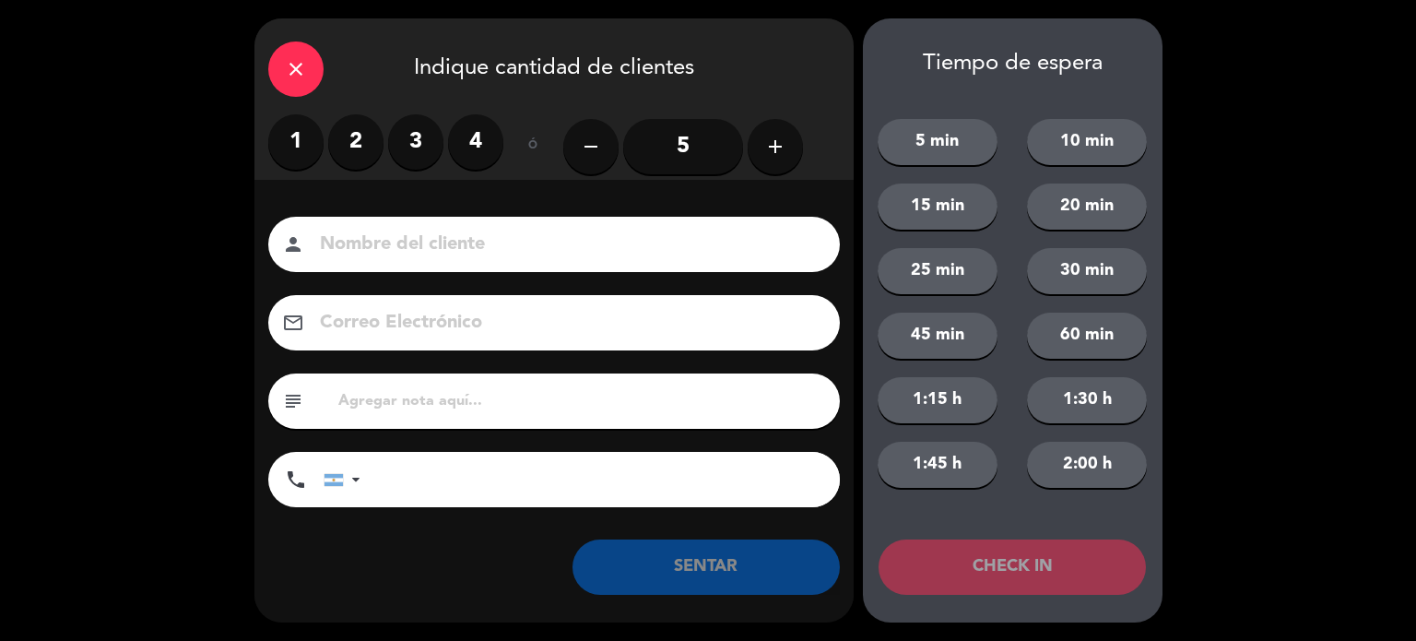
click at [484, 134] on label "4" at bounding box center [475, 141] width 55 height 55
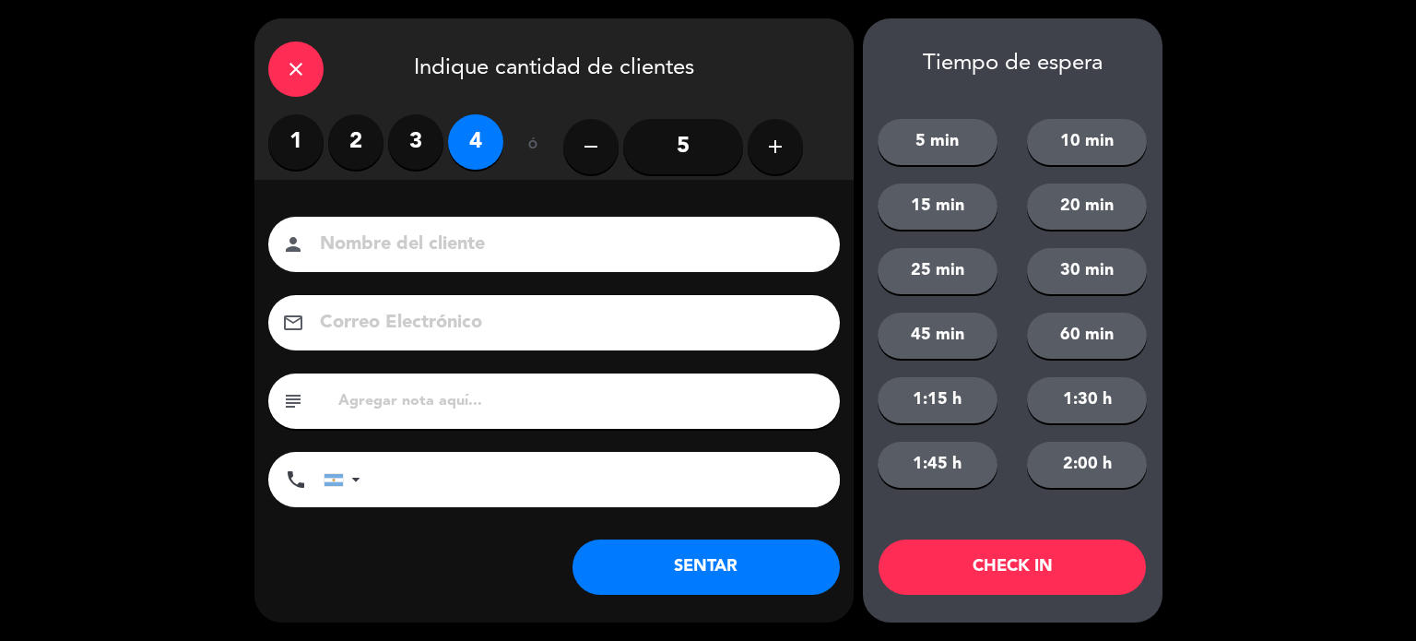
click at [445, 238] on input at bounding box center [567, 245] width 498 height 32
type input "57"
click at [933, 567] on button "CHECK IN" at bounding box center [1012, 566] width 267 height 55
click at [285, 59] on icon "close" at bounding box center [296, 69] width 22 height 22
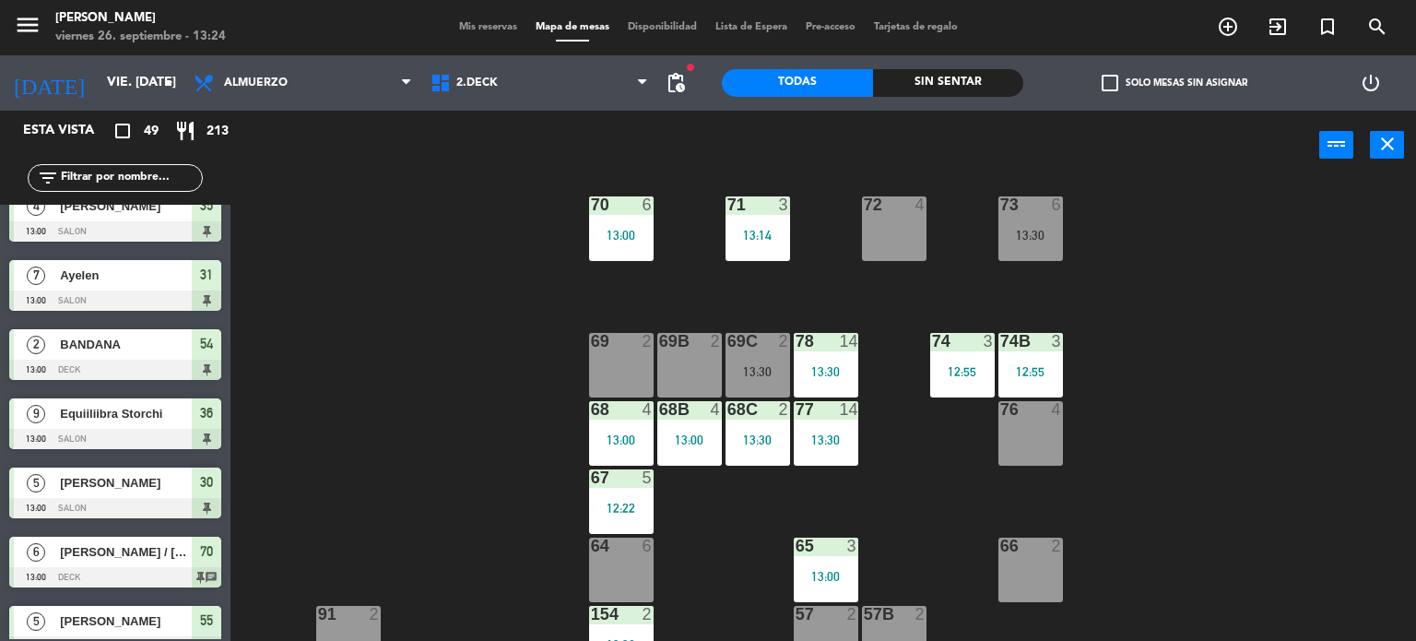
scroll to position [1199, 0]
